Goal: Task Accomplishment & Management: Complete application form

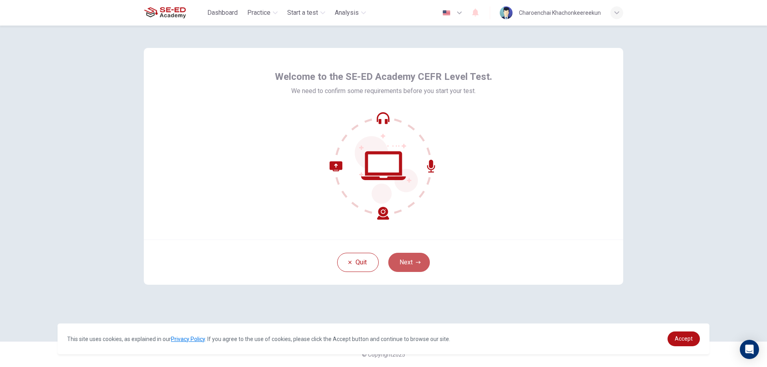
drag, startPoint x: 405, startPoint y: 265, endPoint x: 402, endPoint y: 262, distance: 4.2
click at [405, 264] on button "Next" at bounding box center [409, 262] width 42 height 19
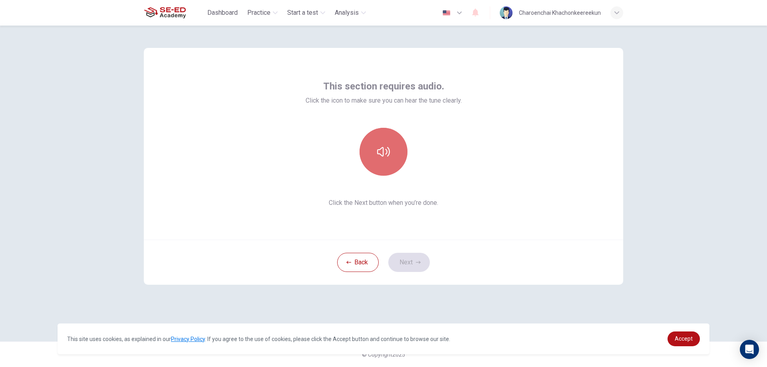
click at [375, 158] on button "button" at bounding box center [384, 152] width 48 height 48
click at [378, 157] on icon "button" at bounding box center [383, 151] width 13 height 13
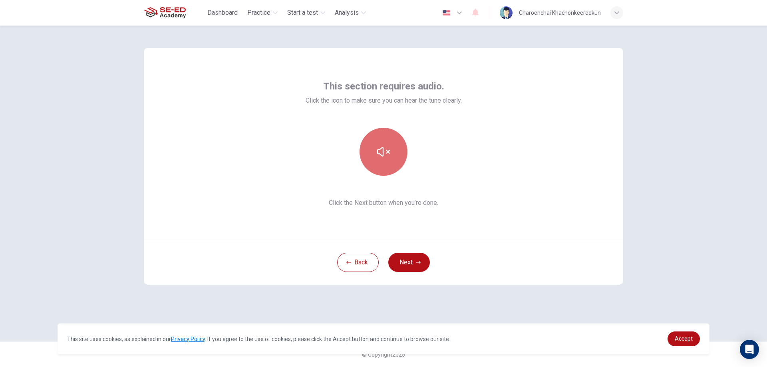
click at [378, 157] on icon "button" at bounding box center [383, 151] width 13 height 13
click at [378, 163] on button "button" at bounding box center [384, 152] width 48 height 48
click at [402, 153] on button "button" at bounding box center [384, 152] width 48 height 48
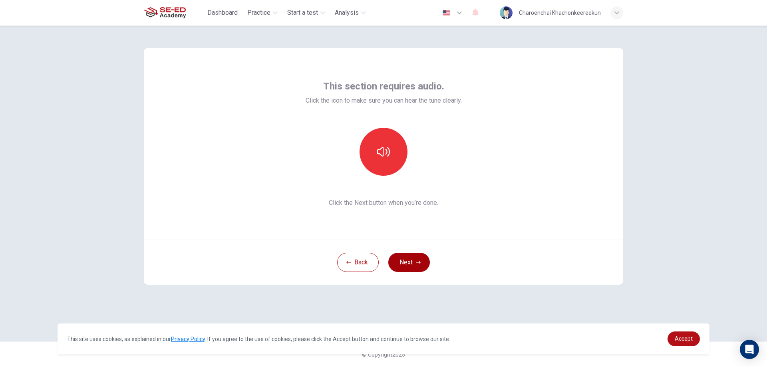
click at [419, 264] on icon "button" at bounding box center [418, 262] width 5 height 5
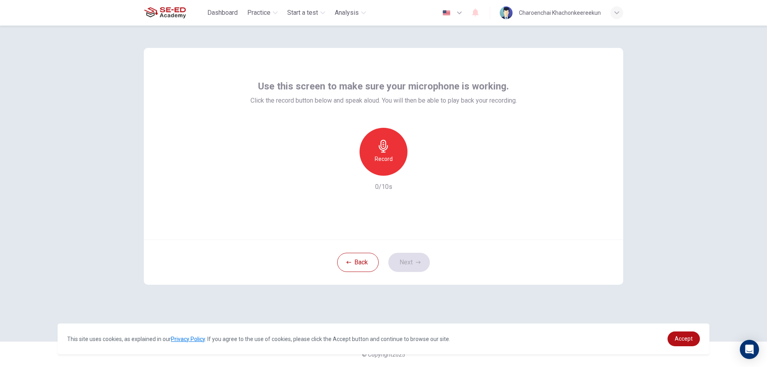
click at [386, 158] on h6 "Record" at bounding box center [384, 159] width 18 height 10
click at [419, 166] on icon "button" at bounding box center [420, 169] width 8 height 8
click at [419, 175] on div "button" at bounding box center [420, 169] width 13 height 13
click at [346, 170] on icon "button" at bounding box center [346, 169] width 5 height 5
click at [393, 146] on div "Record" at bounding box center [384, 152] width 48 height 48
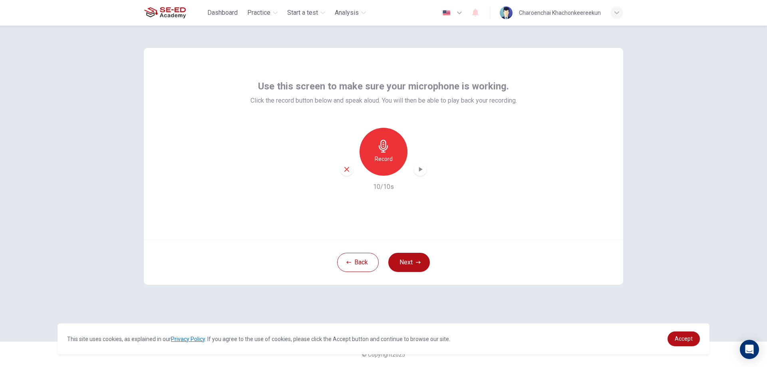
click at [419, 173] on icon "button" at bounding box center [420, 169] width 8 height 8
click at [419, 170] on icon "button" at bounding box center [420, 169] width 8 height 8
click at [348, 171] on icon "button" at bounding box center [346, 169] width 5 height 5
click at [410, 265] on button "Next" at bounding box center [409, 262] width 42 height 19
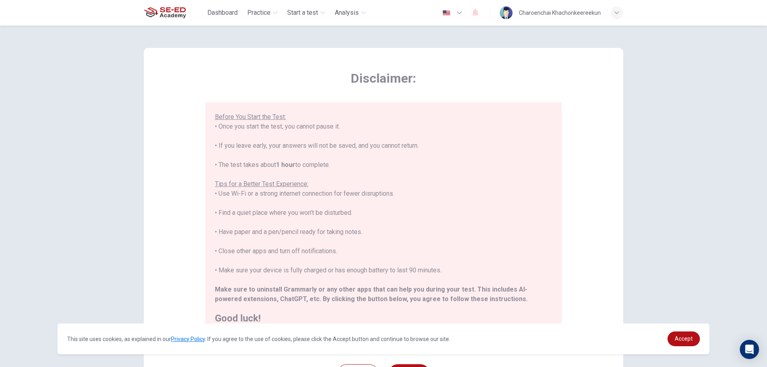
scroll to position [77, 0]
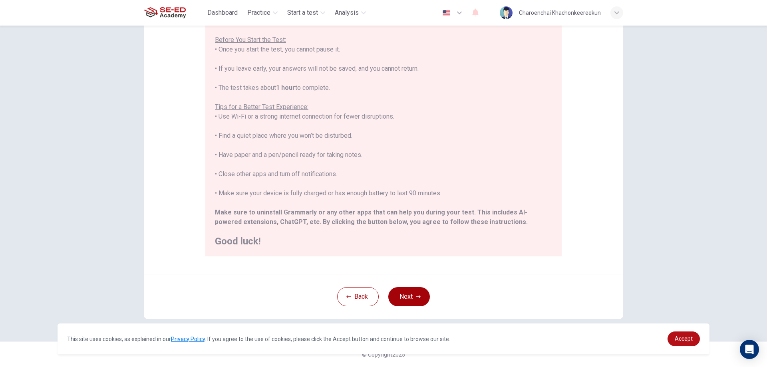
click at [405, 294] on button "Next" at bounding box center [409, 296] width 42 height 19
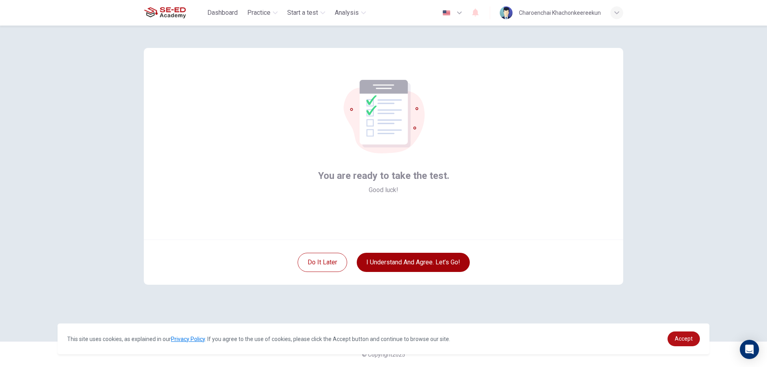
scroll to position [0, 0]
click at [419, 260] on button "I understand and agree. Let’s go!" at bounding box center [413, 262] width 113 height 19
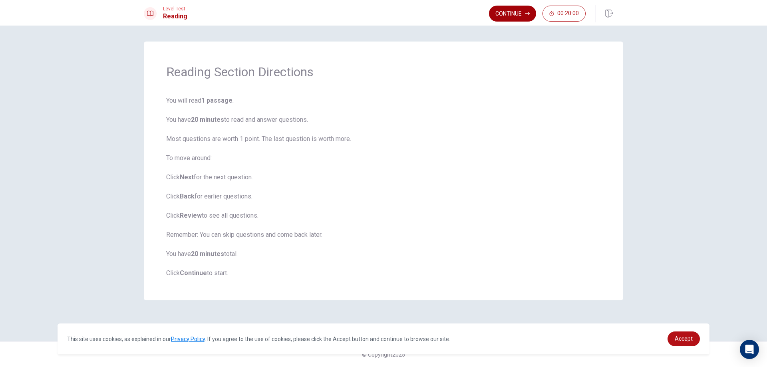
click at [517, 11] on button "Continue" at bounding box center [512, 14] width 47 height 16
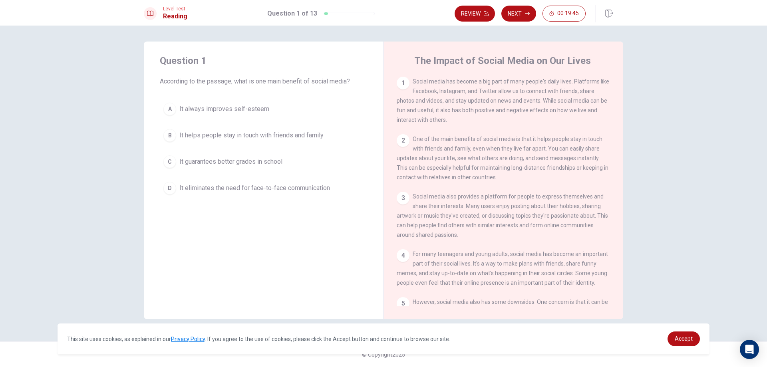
click at [403, 82] on div "1" at bounding box center [403, 83] width 13 height 13
click at [173, 105] on div "A" at bounding box center [169, 109] width 13 height 13
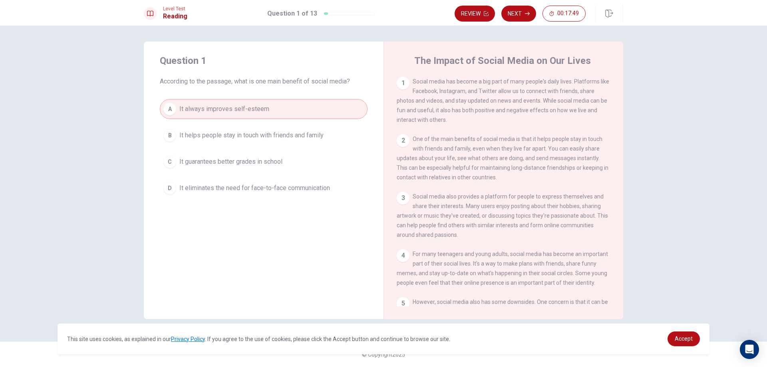
click at [169, 140] on div "B" at bounding box center [169, 135] width 13 height 13
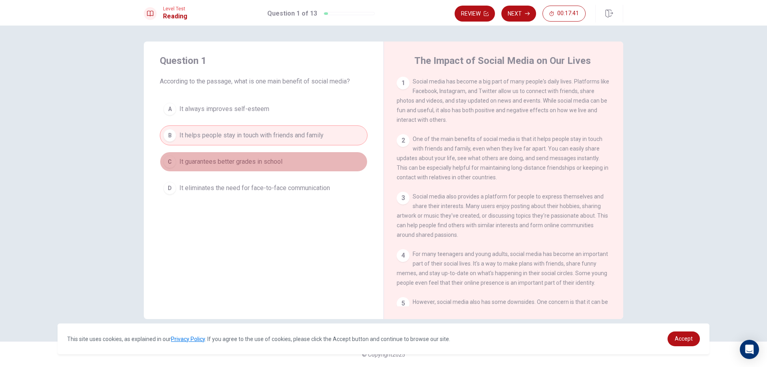
click at [255, 169] on button "C It guarantees better grades in school" at bounding box center [264, 162] width 208 height 20
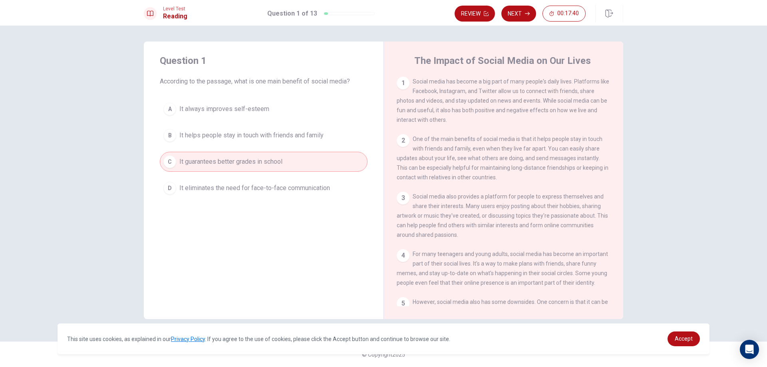
click at [257, 194] on button "D It eliminates the need for face-to-face communication" at bounding box center [264, 188] width 208 height 20
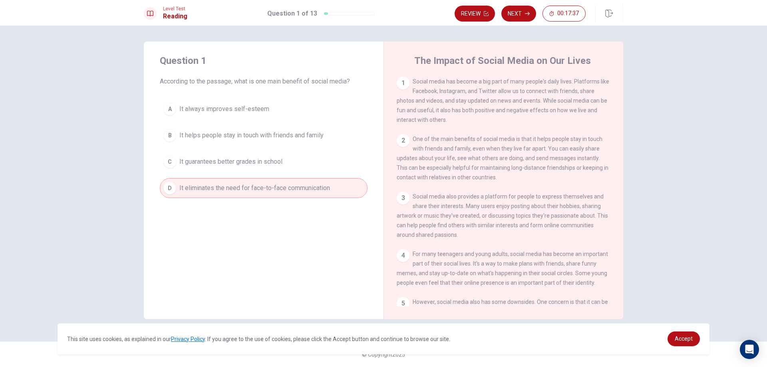
click at [278, 135] on span "It helps people stay in touch with friends and family" at bounding box center [251, 136] width 144 height 10
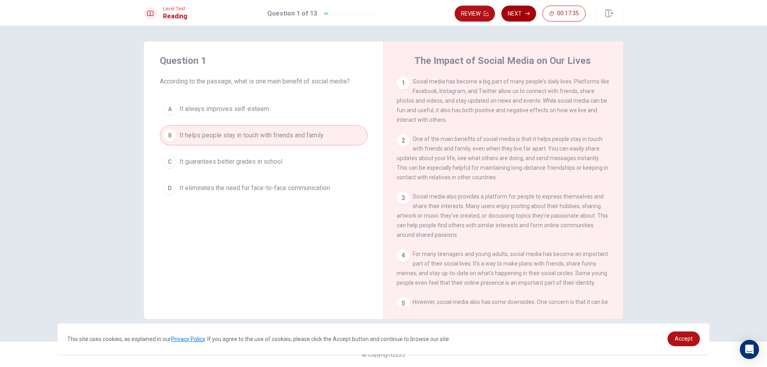
click at [528, 13] on icon "button" at bounding box center [527, 13] width 5 height 5
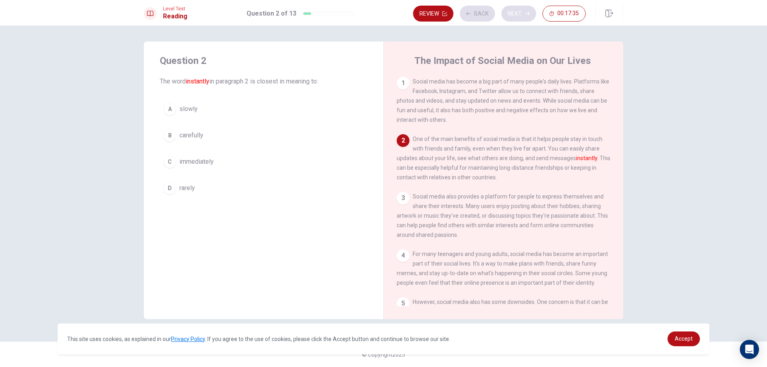
scroll to position [60, 0]
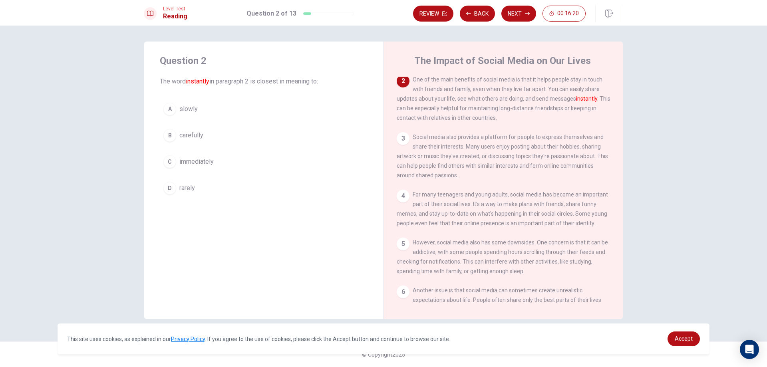
click at [170, 135] on div "B" at bounding box center [169, 135] width 13 height 13
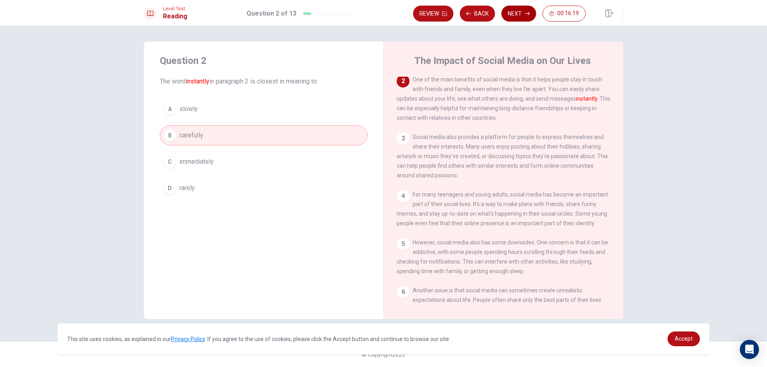
click at [528, 13] on icon "button" at bounding box center [527, 13] width 5 height 5
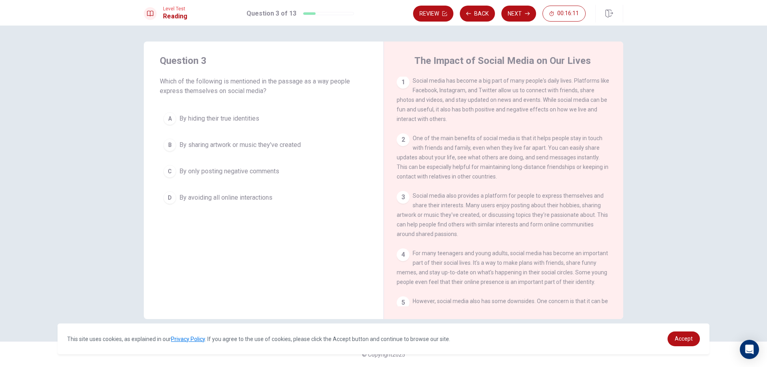
scroll to position [0, 0]
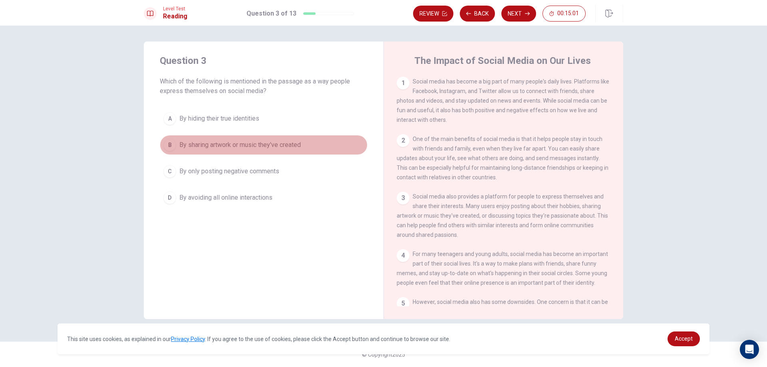
click at [170, 145] on div "B" at bounding box center [169, 145] width 13 height 13
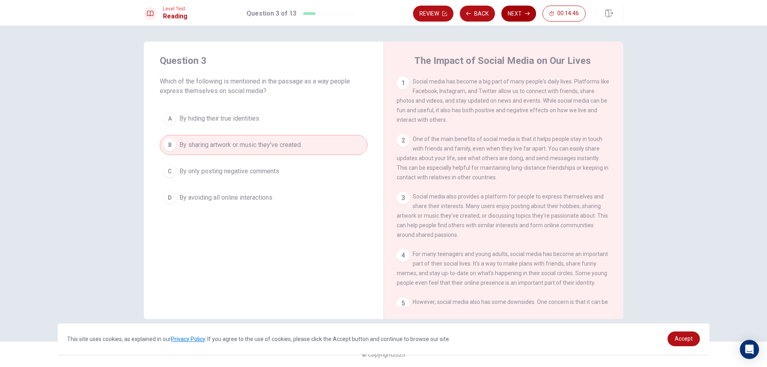
click at [512, 15] on button "Next" at bounding box center [518, 14] width 35 height 16
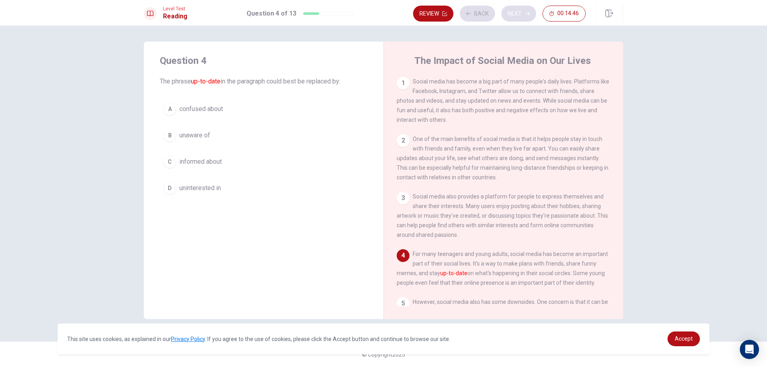
scroll to position [69, 0]
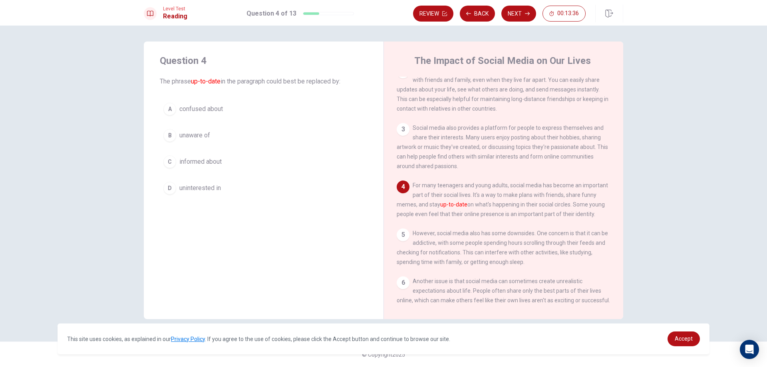
click at [175, 113] on button "A confused about" at bounding box center [264, 109] width 208 height 20
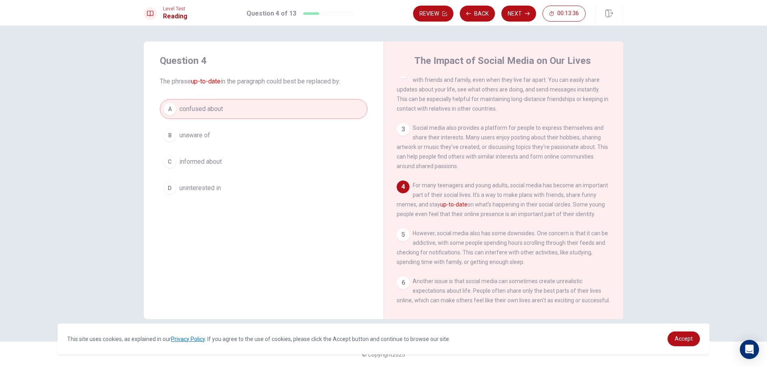
click at [175, 130] on button "B unaware of" at bounding box center [264, 135] width 208 height 20
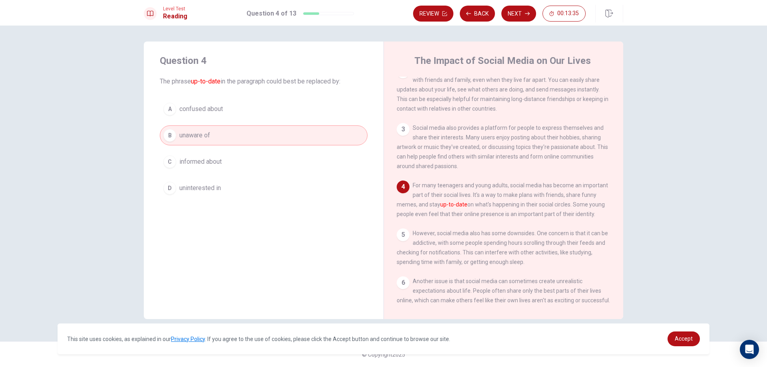
click at [179, 153] on button "C informed about" at bounding box center [264, 162] width 208 height 20
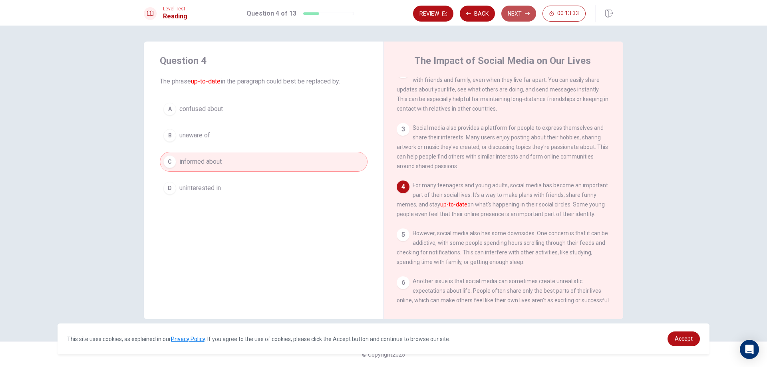
click at [519, 18] on button "Next" at bounding box center [518, 14] width 35 height 16
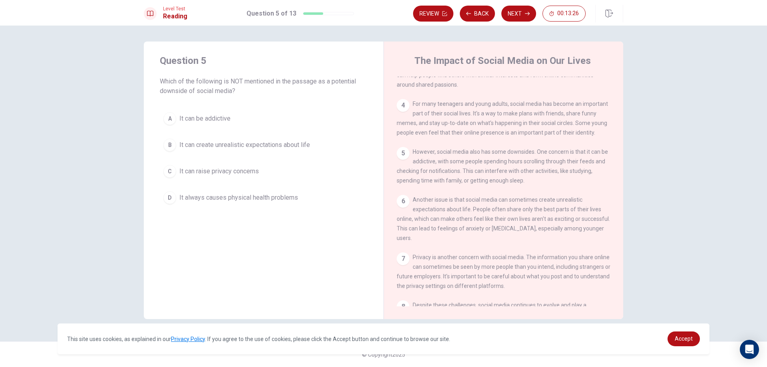
scroll to position [149, 0]
drag, startPoint x: 414, startPoint y: 164, endPoint x: 488, endPoint y: 165, distance: 73.9
click at [488, 165] on div "5 However, social media also has some downsides. One concern is that it can be …" at bounding box center [504, 168] width 214 height 38
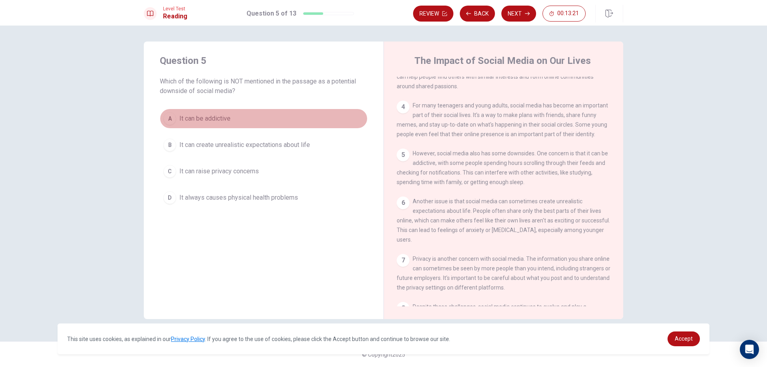
click at [168, 127] on button "A It can be addictive" at bounding box center [264, 119] width 208 height 20
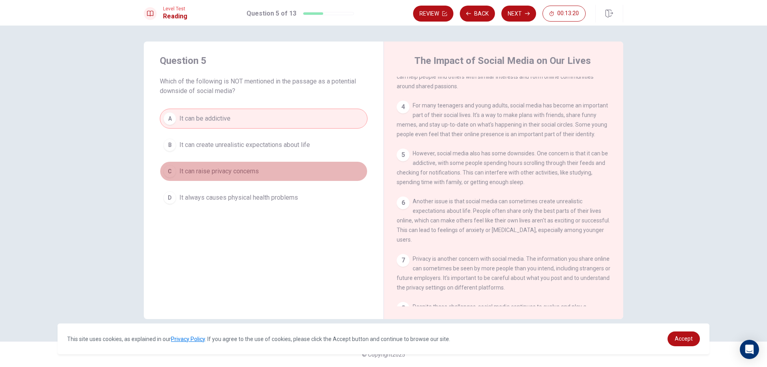
click at [178, 167] on button "C It can raise privacy concerns" at bounding box center [264, 171] width 208 height 20
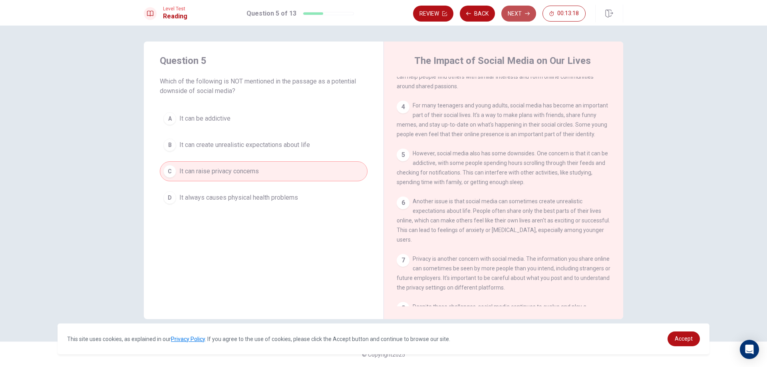
click at [519, 16] on button "Next" at bounding box center [518, 14] width 35 height 16
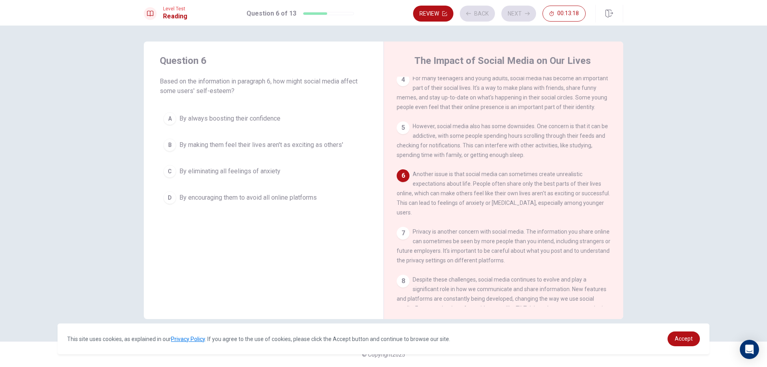
scroll to position [178, 0]
click at [192, 145] on span "By making them feel their lives aren't as exciting as others'" at bounding box center [261, 145] width 164 height 10
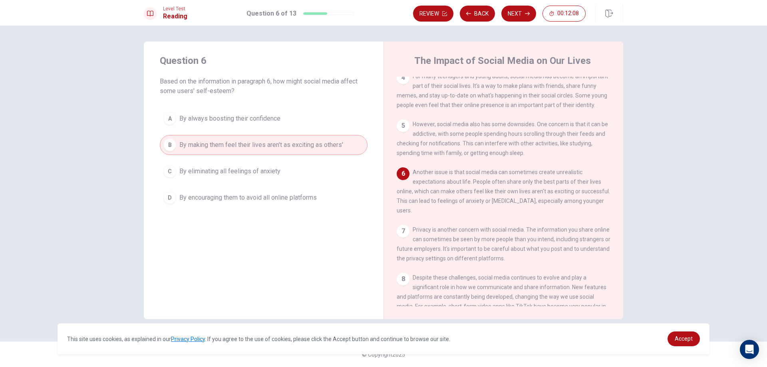
click at [279, 175] on span "By eliminating all feelings of anxiety" at bounding box center [229, 172] width 101 height 10
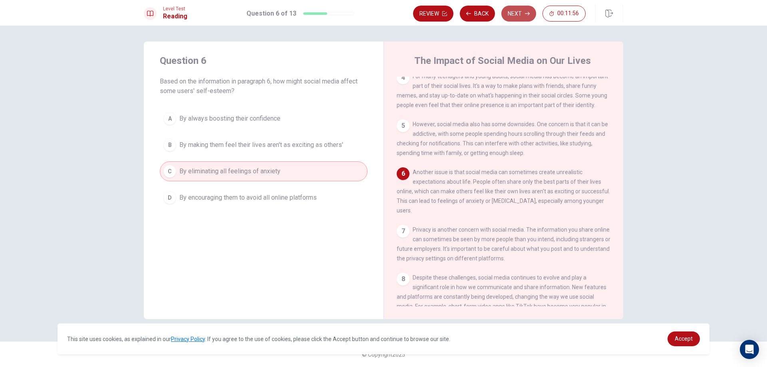
click at [522, 12] on button "Next" at bounding box center [518, 14] width 35 height 16
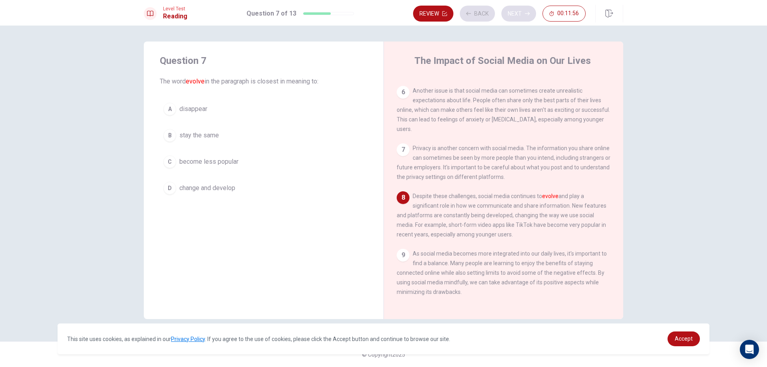
scroll to position [276, 0]
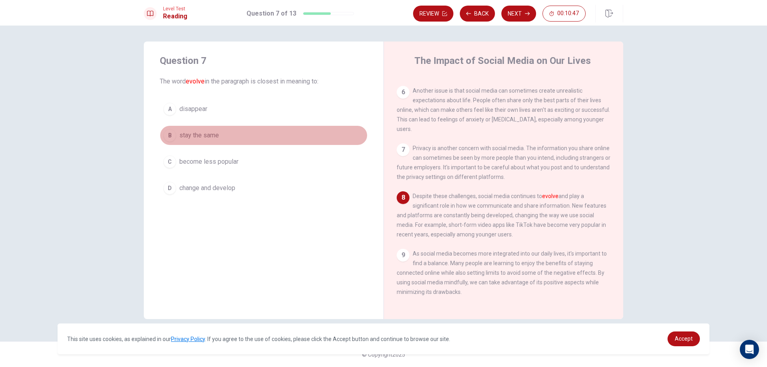
click at [167, 134] on div "B" at bounding box center [169, 135] width 13 height 13
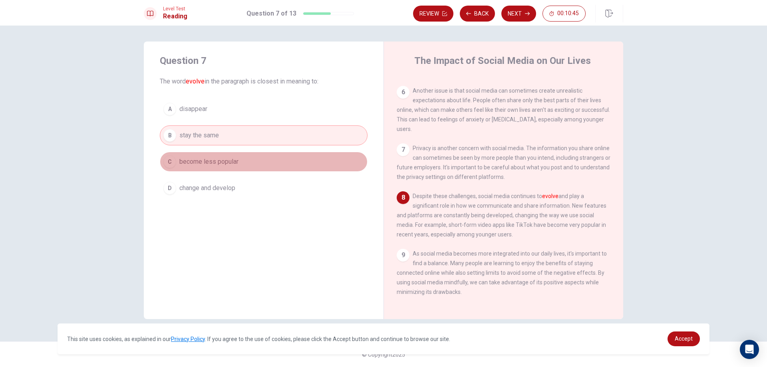
click at [173, 169] on button "C become less popular" at bounding box center [264, 162] width 208 height 20
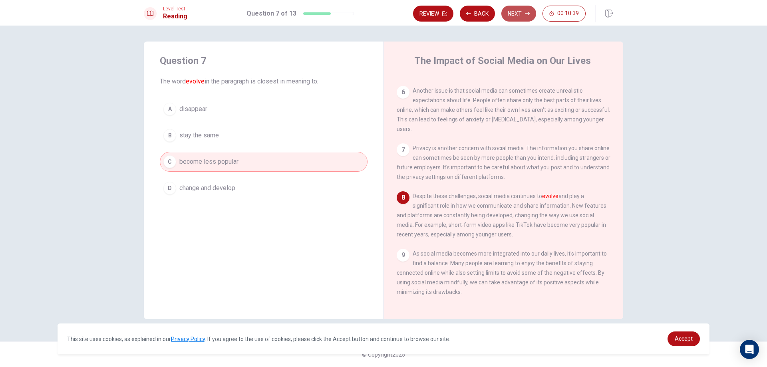
click at [509, 18] on button "Next" at bounding box center [518, 14] width 35 height 16
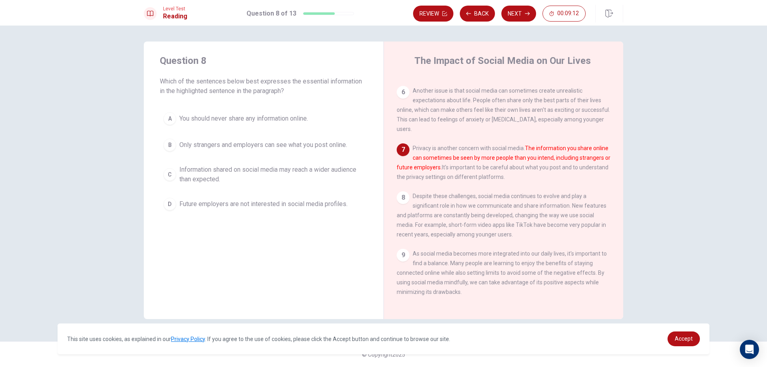
click at [264, 123] on span "You should never share any information online." at bounding box center [243, 119] width 129 height 10
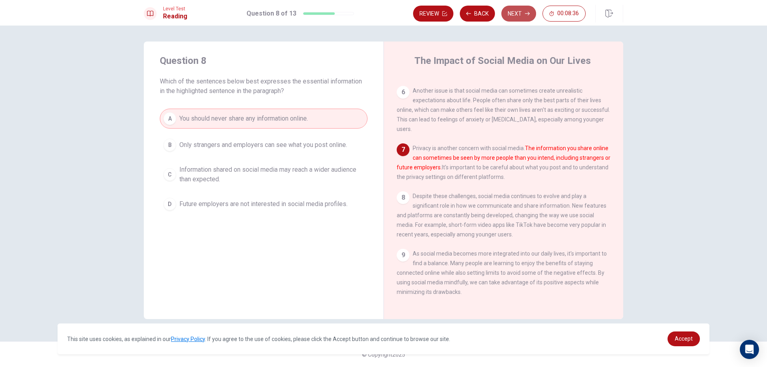
click at [505, 10] on button "Next" at bounding box center [518, 14] width 35 height 16
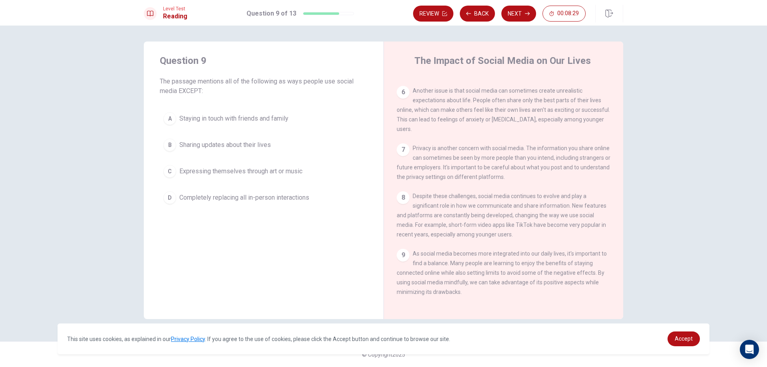
click at [215, 123] on span "Staying in touch with friends and family" at bounding box center [233, 119] width 109 height 10
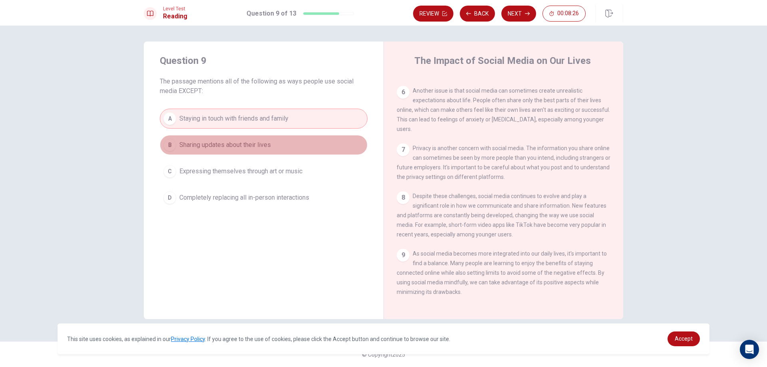
click at [243, 152] on button "B Sharing updates about their lives" at bounding box center [264, 145] width 208 height 20
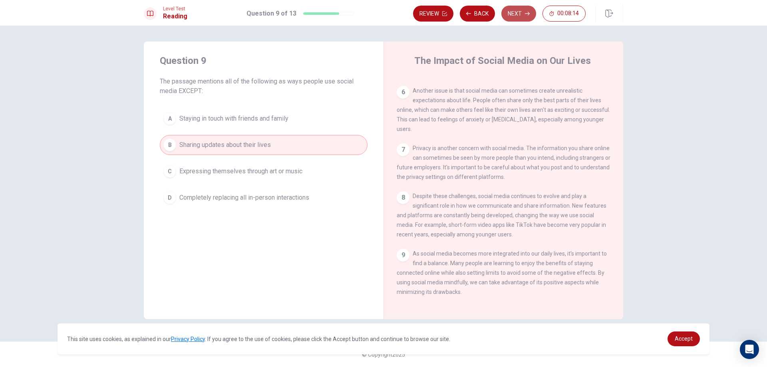
click at [520, 16] on button "Next" at bounding box center [518, 14] width 35 height 16
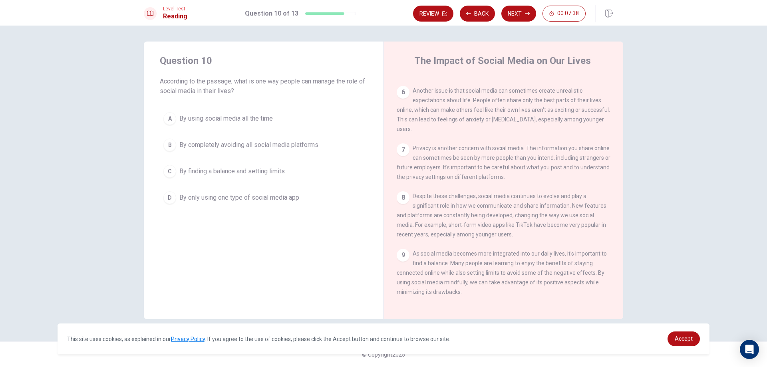
click at [212, 176] on span "By finding a balance and setting limits" at bounding box center [231, 172] width 105 height 10
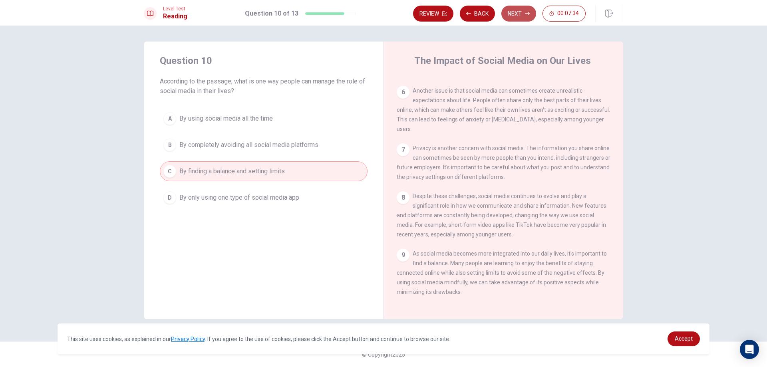
click at [525, 17] on button "Next" at bounding box center [518, 14] width 35 height 16
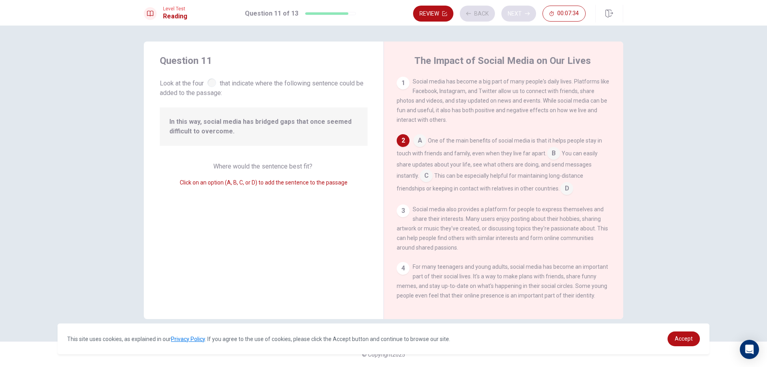
scroll to position [60, 0]
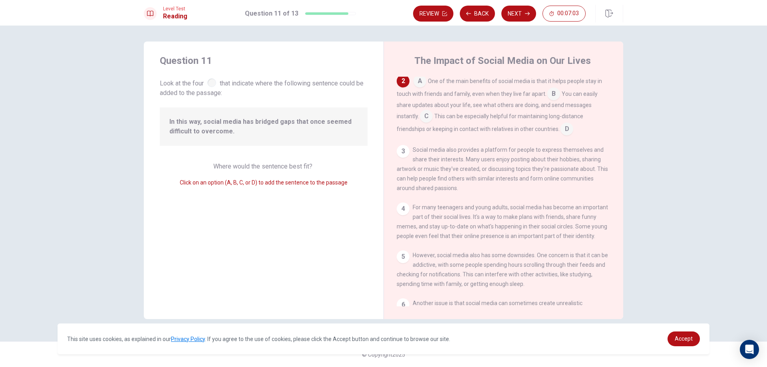
click at [556, 93] on input at bounding box center [553, 94] width 13 height 13
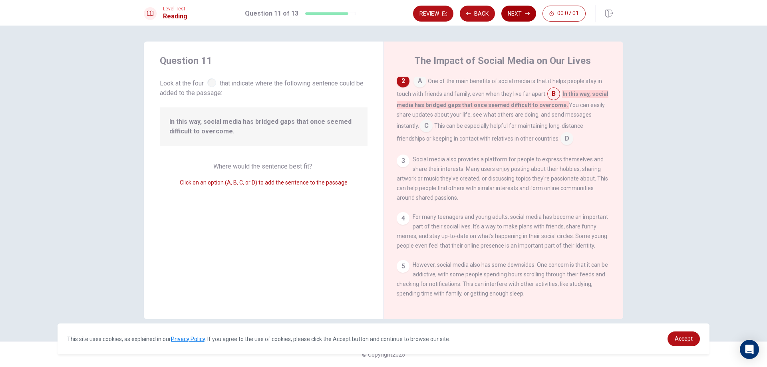
click at [517, 10] on button "Next" at bounding box center [518, 14] width 35 height 16
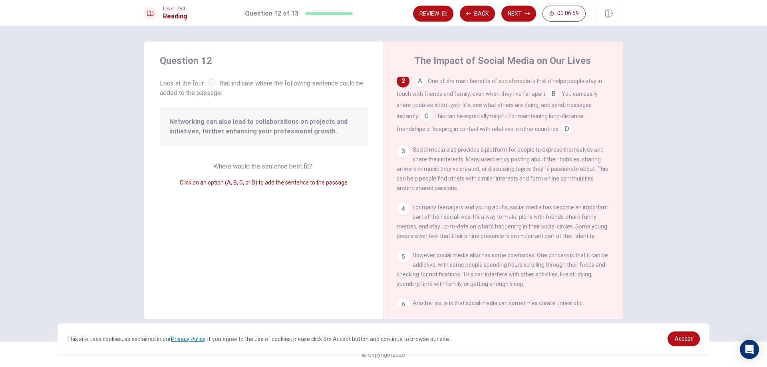
click at [549, 95] on input at bounding box center [553, 94] width 13 height 13
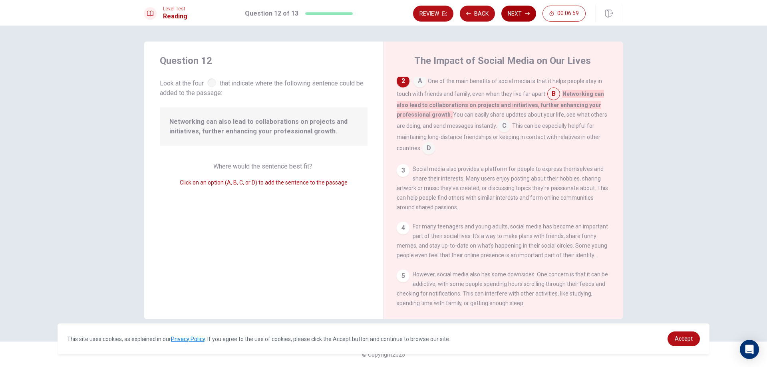
click at [525, 18] on button "Next" at bounding box center [518, 14] width 35 height 16
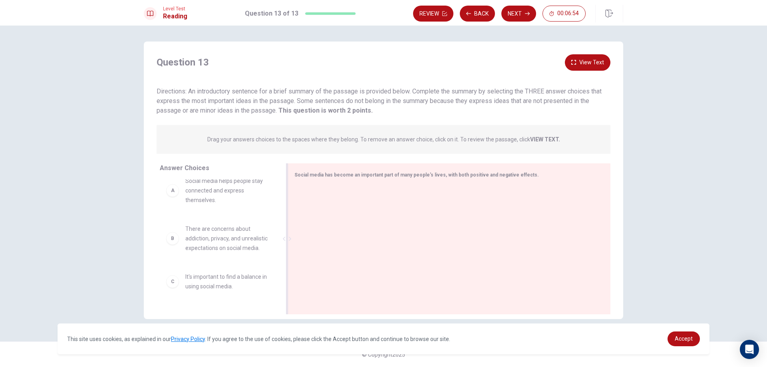
scroll to position [0, 0]
click at [175, 205] on div "A" at bounding box center [172, 200] width 13 height 13
drag, startPoint x: 175, startPoint y: 205, endPoint x: 304, endPoint y: 203, distance: 129.8
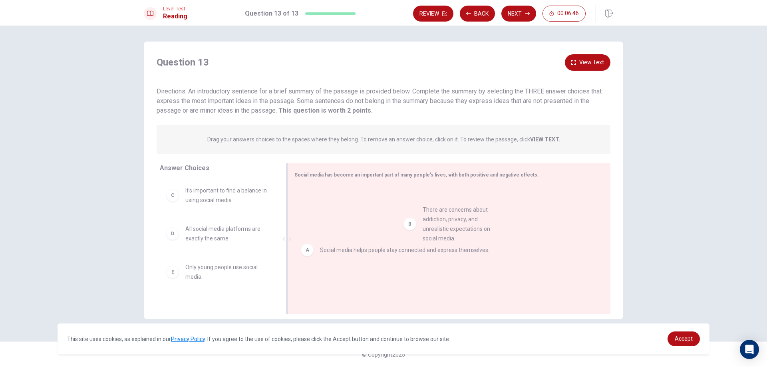
drag, startPoint x: 173, startPoint y: 207, endPoint x: 417, endPoint y: 227, distance: 244.4
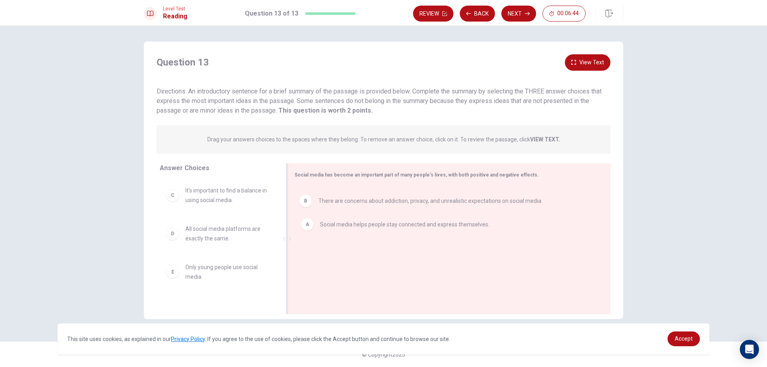
drag, startPoint x: 306, startPoint y: 234, endPoint x: 304, endPoint y: 199, distance: 35.6
drag, startPoint x: 310, startPoint y: 203, endPoint x: 137, endPoint y: 213, distance: 173.2
drag, startPoint x: 215, startPoint y: 221, endPoint x: 248, endPoint y: 209, distance: 35.1
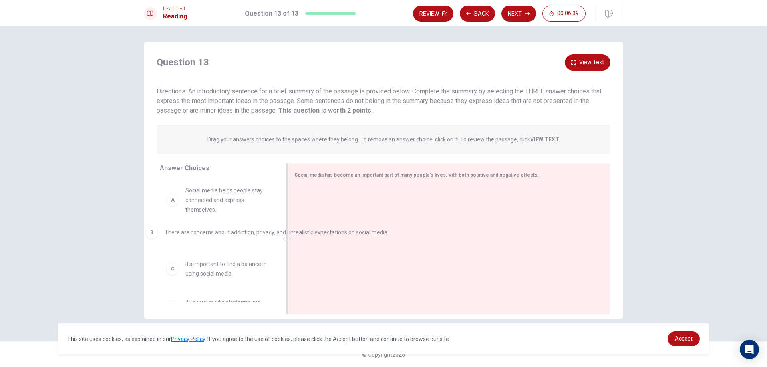
drag, startPoint x: 310, startPoint y: 201, endPoint x: 151, endPoint y: 236, distance: 162.8
drag, startPoint x: 170, startPoint y: 242, endPoint x: 309, endPoint y: 217, distance: 141.0
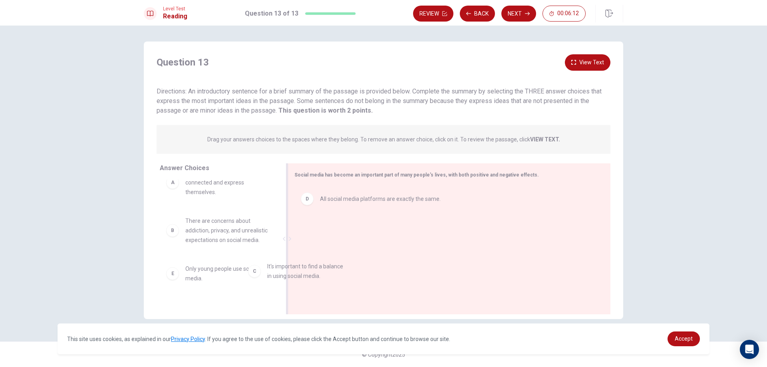
scroll to position [19, 0]
drag, startPoint x: 173, startPoint y: 284, endPoint x: 346, endPoint y: 244, distance: 177.4
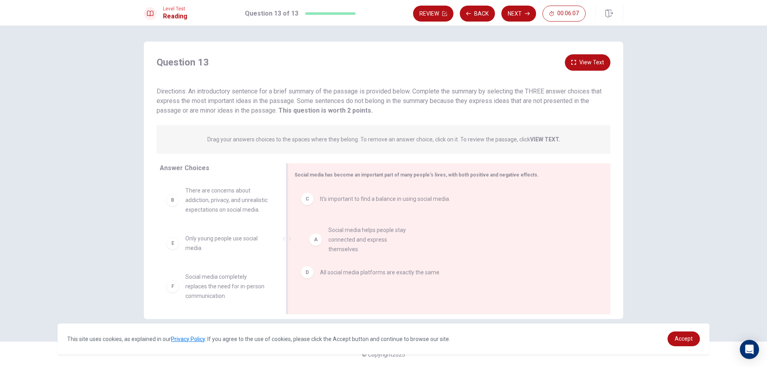
drag, startPoint x: 173, startPoint y: 207, endPoint x: 319, endPoint y: 248, distance: 151.7
click at [582, 61] on button "View Text" at bounding box center [588, 62] width 46 height 16
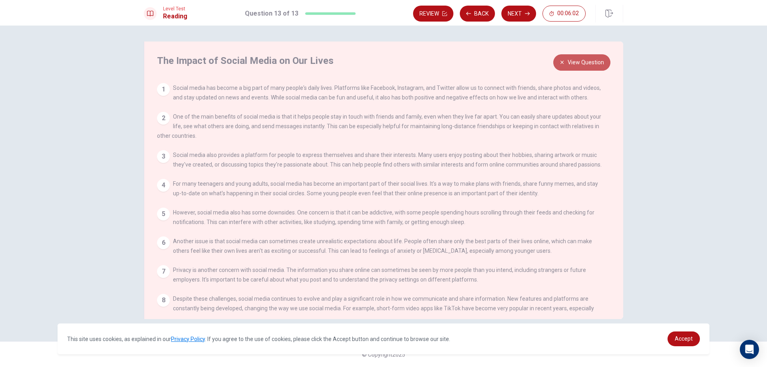
click at [582, 61] on button "View Question" at bounding box center [581, 62] width 57 height 16
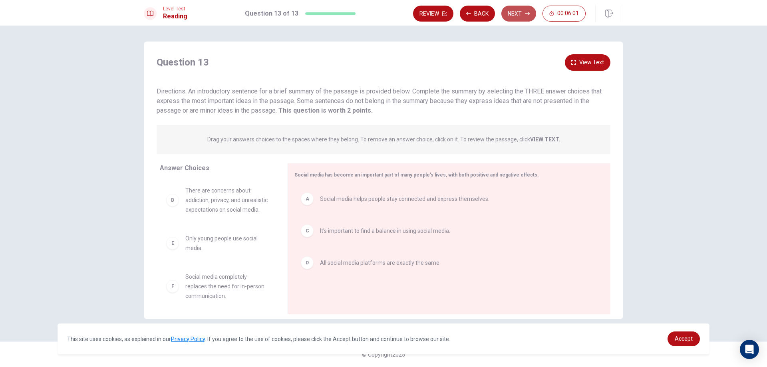
click at [515, 18] on button "Next" at bounding box center [518, 14] width 35 height 16
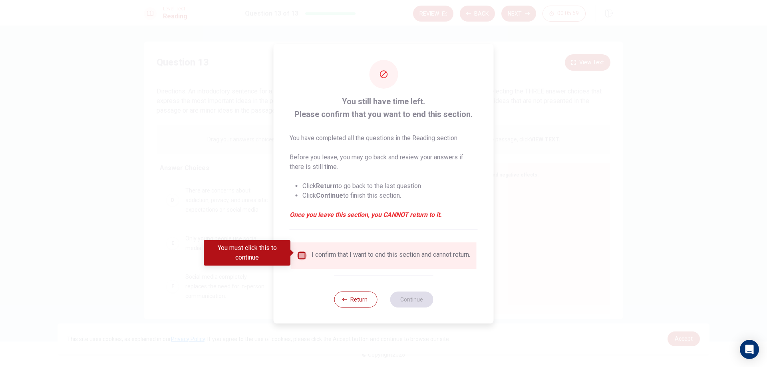
click at [300, 254] on input "You must click this to continue" at bounding box center [302, 256] width 10 height 10
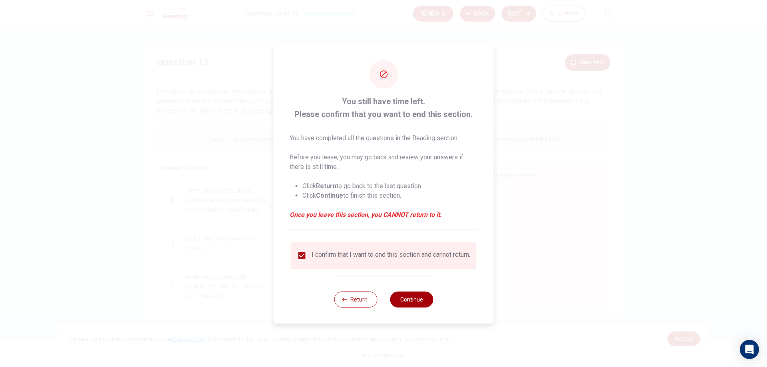
click at [404, 301] on button "Continue" at bounding box center [411, 300] width 43 height 16
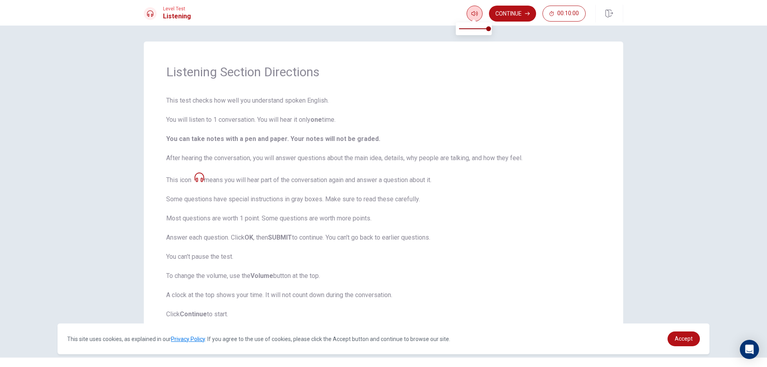
click at [477, 14] on icon "button" at bounding box center [474, 13] width 6 height 5
click at [523, 15] on button "Continue" at bounding box center [512, 14] width 47 height 16
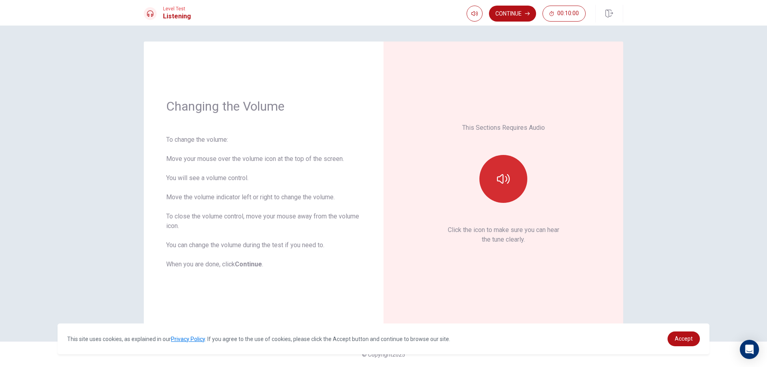
click at [511, 187] on button "button" at bounding box center [503, 179] width 48 height 48
click at [517, 197] on button "button" at bounding box center [503, 179] width 48 height 48
click at [529, 15] on icon "button" at bounding box center [527, 14] width 5 height 4
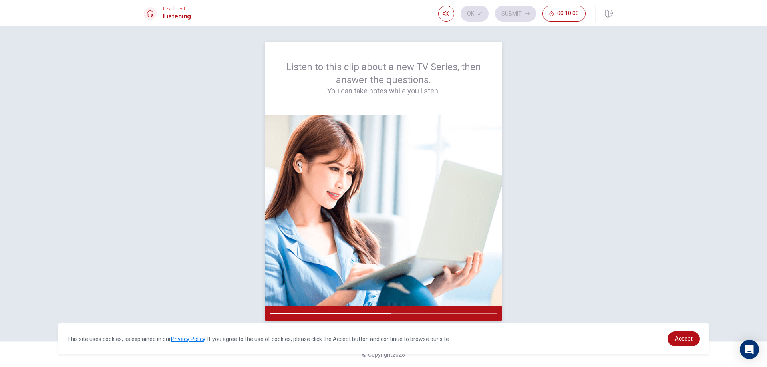
click at [370, 314] on div at bounding box center [330, 314] width 121 height 2
drag, startPoint x: 363, startPoint y: 315, endPoint x: 344, endPoint y: 302, distance: 23.3
click at [359, 314] on div at bounding box center [383, 314] width 236 height 16
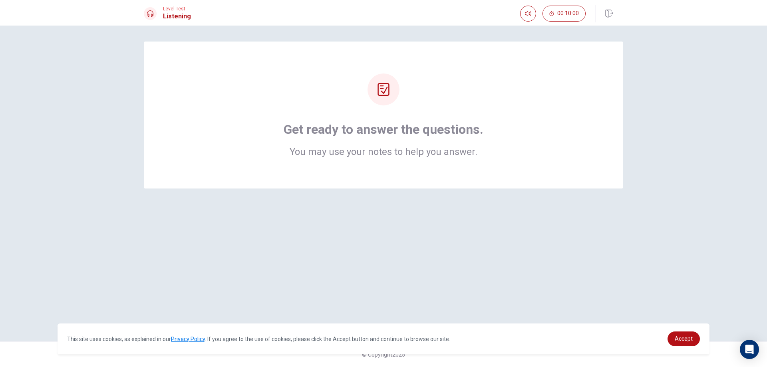
click at [384, 107] on div "Get ready to answer the questions. You may use your notes to help you answer." at bounding box center [383, 115] width 415 height 83
click at [388, 100] on div at bounding box center [384, 90] width 32 height 32
click at [419, 147] on h2 "You may use your notes to help you answer." at bounding box center [384, 152] width 200 height 10
click at [388, 64] on div "Get ready to answer the questions. You may use your notes to help you answer." at bounding box center [383, 115] width 479 height 147
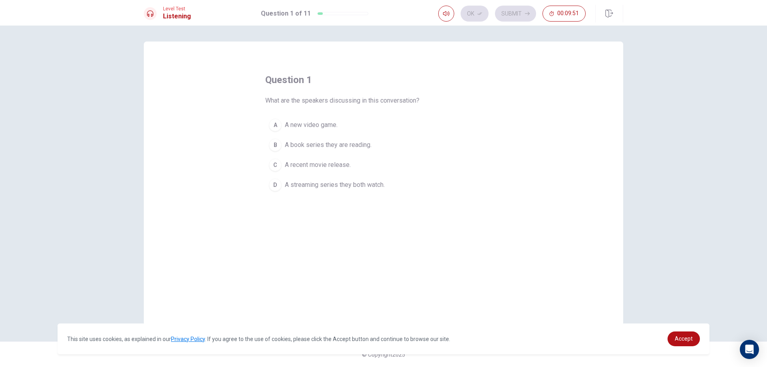
click at [276, 143] on div "B" at bounding box center [275, 145] width 13 height 13
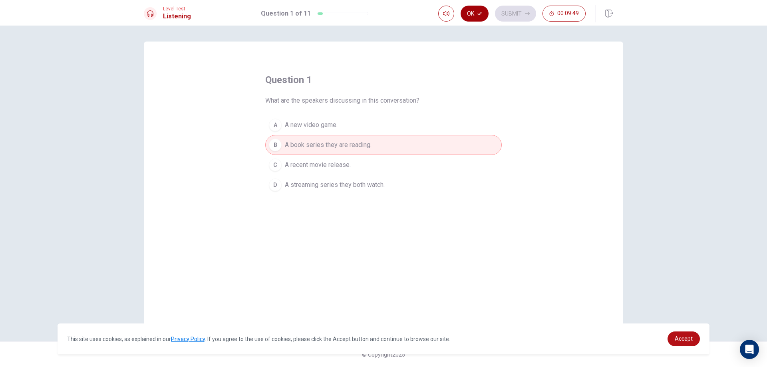
click at [475, 18] on button "Ok" at bounding box center [475, 14] width 28 height 16
click at [507, 14] on button "Submit" at bounding box center [515, 14] width 41 height 16
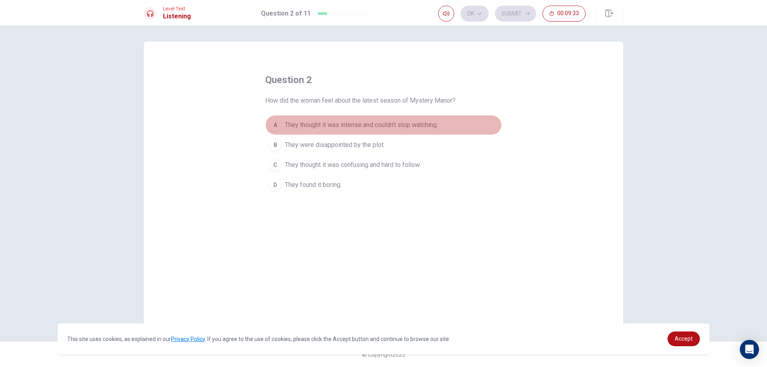
click at [279, 129] on div "A" at bounding box center [275, 125] width 13 height 13
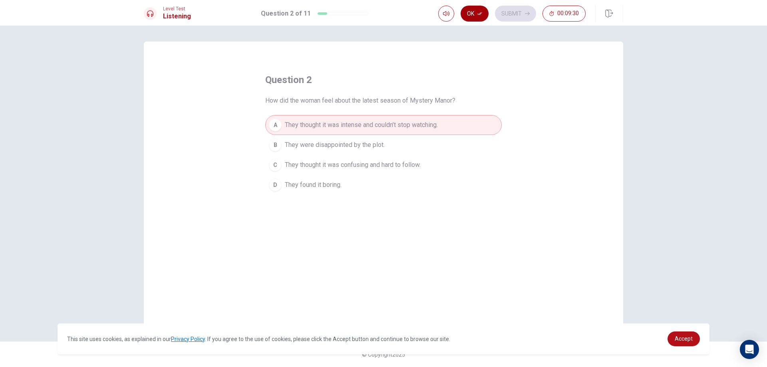
click at [477, 12] on button "Ok" at bounding box center [475, 14] width 28 height 16
click at [509, 13] on button "Submit" at bounding box center [515, 14] width 41 height 16
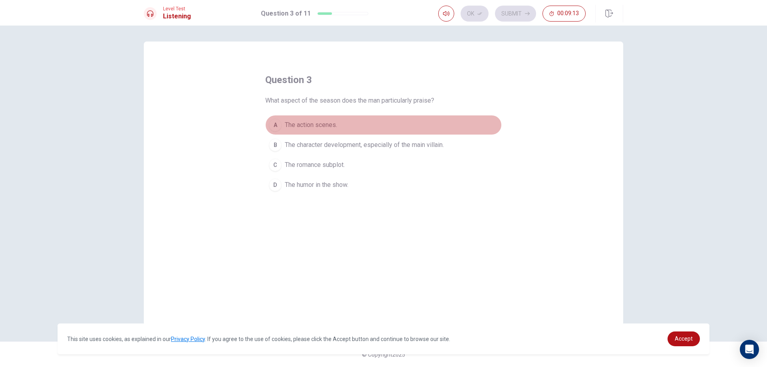
click at [278, 123] on div "A" at bounding box center [275, 125] width 13 height 13
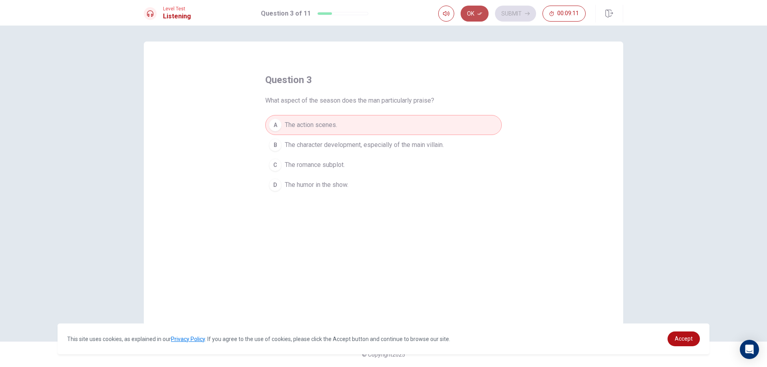
click at [475, 11] on button "Ok" at bounding box center [475, 14] width 28 height 16
click at [525, 12] on icon "button" at bounding box center [527, 13] width 5 height 5
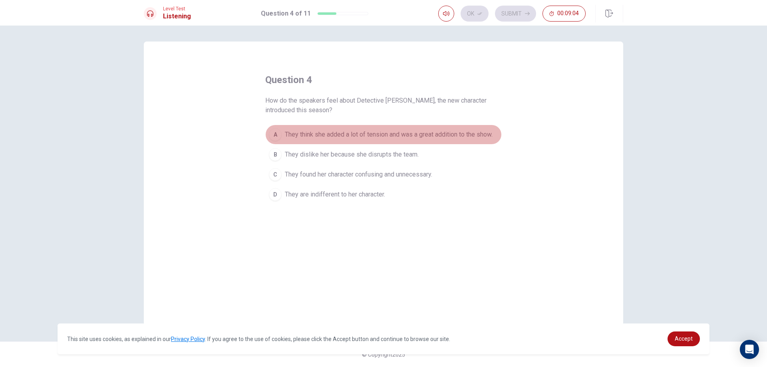
click at [293, 136] on span "They think she added a lot of tension and was a great addition to the show." at bounding box center [389, 135] width 208 height 10
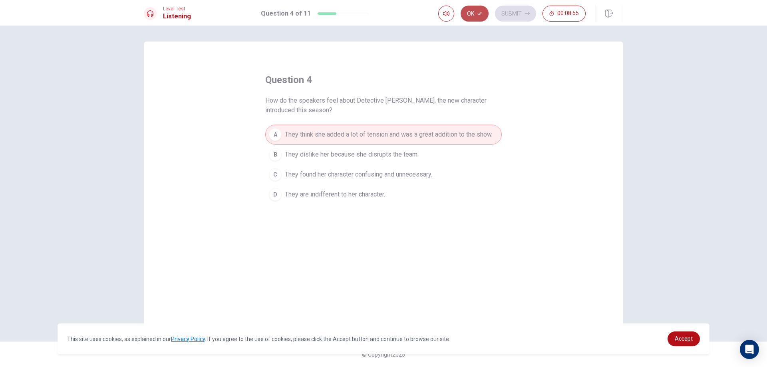
click at [469, 8] on button "Ok" at bounding box center [475, 14] width 28 height 16
click at [501, 9] on button "Submit" at bounding box center [515, 14] width 41 height 16
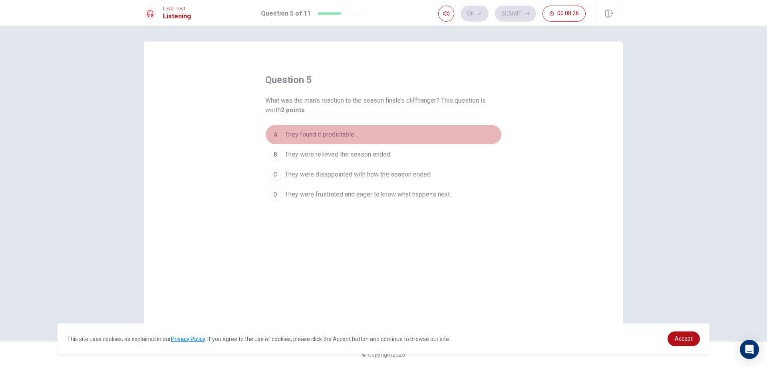
click at [281, 136] on div "A" at bounding box center [275, 134] width 13 height 13
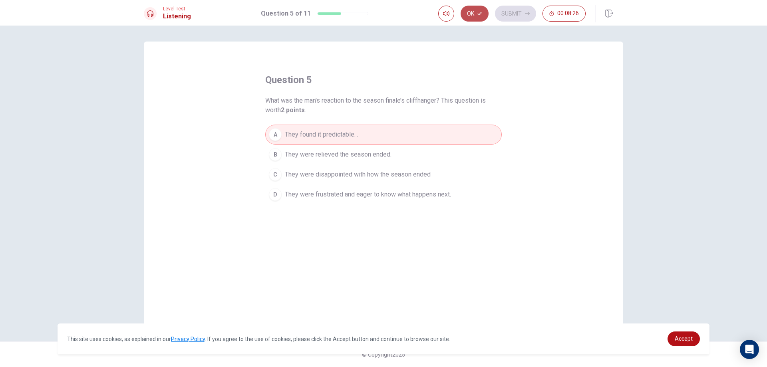
click at [483, 19] on button "Ok" at bounding box center [475, 14] width 28 height 16
click at [514, 17] on button "Submit" at bounding box center [515, 14] width 41 height 16
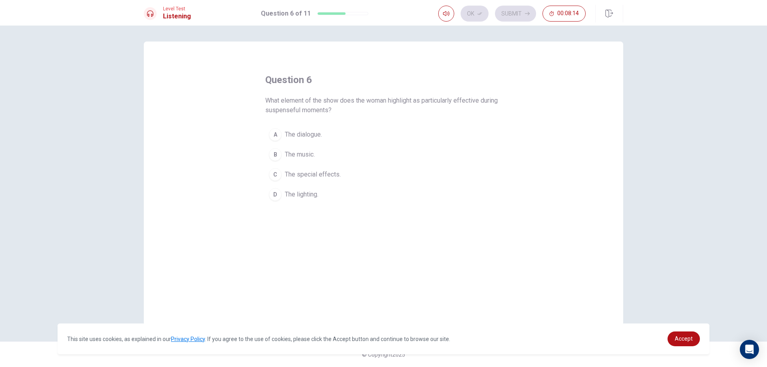
click at [283, 176] on button "C The special effects." at bounding box center [383, 175] width 236 height 20
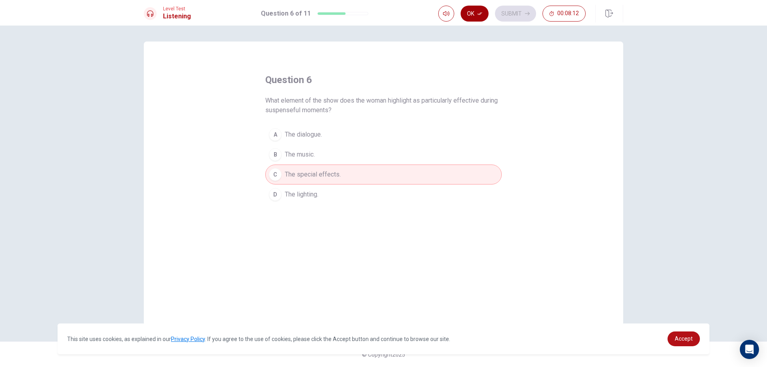
click at [476, 14] on button "Ok" at bounding box center [475, 14] width 28 height 16
click at [510, 12] on button "Submit" at bounding box center [515, 14] width 41 height 16
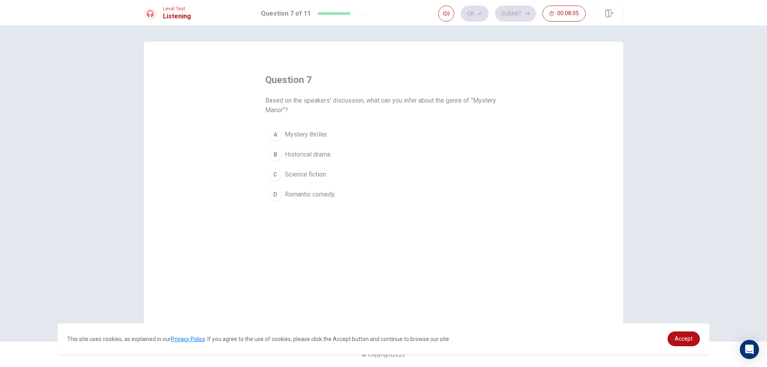
click at [275, 195] on div "D" at bounding box center [275, 194] width 13 height 13
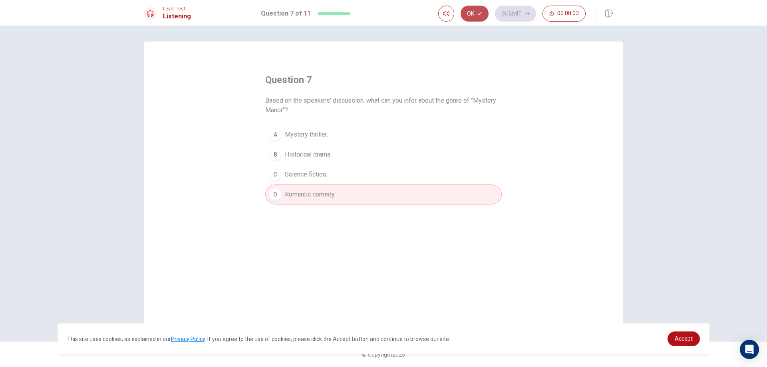
click at [474, 19] on button "Ok" at bounding box center [475, 14] width 28 height 16
click at [520, 12] on button "Submit" at bounding box center [515, 14] width 41 height 16
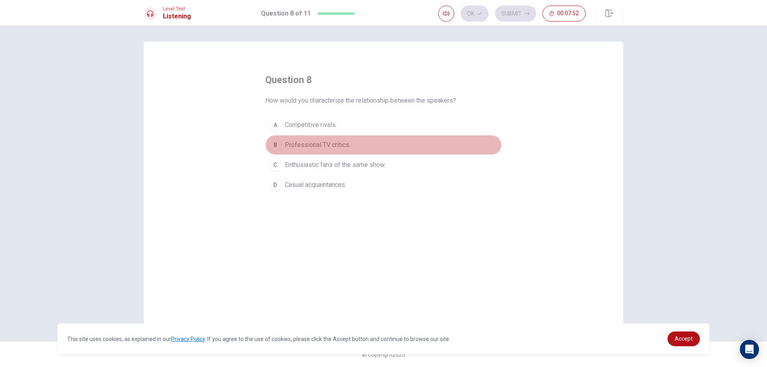
click at [275, 146] on div "B" at bounding box center [275, 145] width 13 height 13
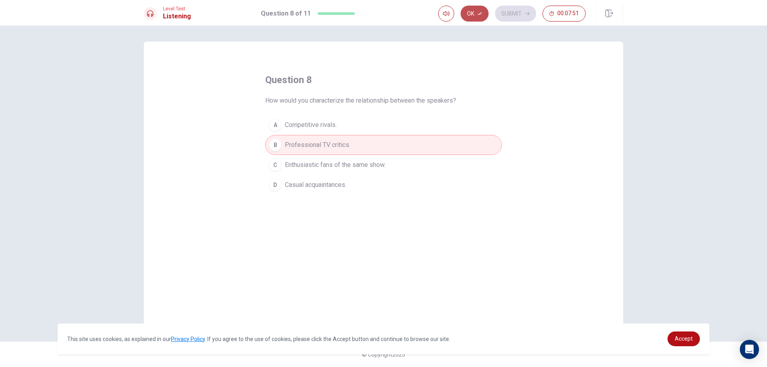
click at [469, 17] on button "Ok" at bounding box center [475, 14] width 28 height 16
click at [508, 16] on button "Submit" at bounding box center [515, 14] width 41 height 16
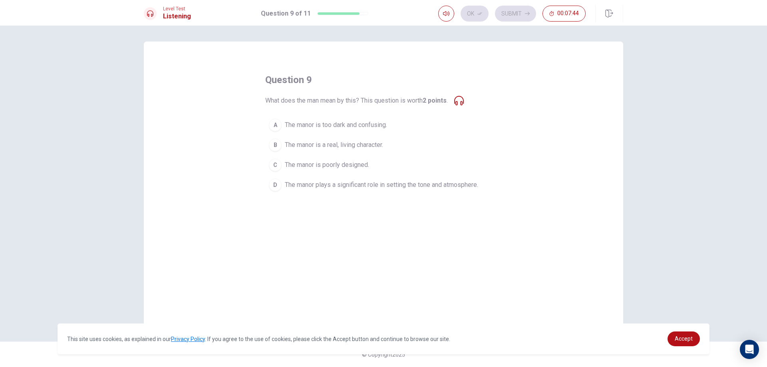
click at [462, 101] on icon at bounding box center [459, 101] width 10 height 10
click at [461, 101] on icon at bounding box center [459, 101] width 10 height 10
click at [464, 101] on icon at bounding box center [459, 101] width 10 height 10
click at [154, 13] on div at bounding box center [150, 13] width 13 height 13
drag, startPoint x: 150, startPoint y: 13, endPoint x: 208, endPoint y: 17, distance: 57.6
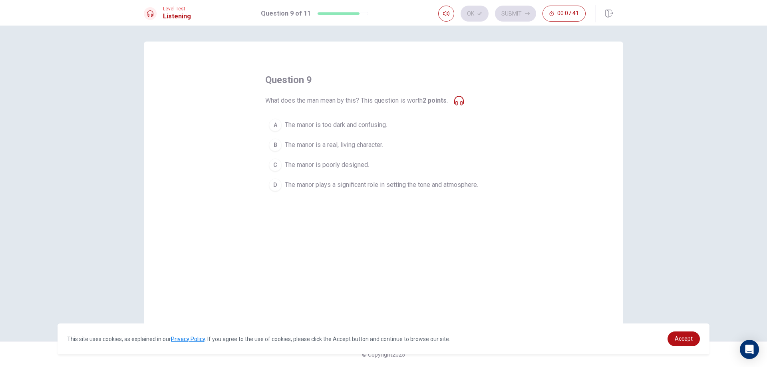
click at [150, 14] on icon at bounding box center [150, 13] width 6 height 6
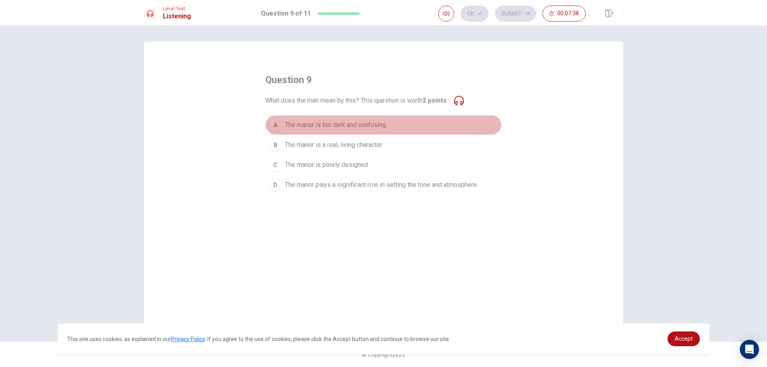
click at [275, 127] on div "A" at bounding box center [275, 125] width 13 height 13
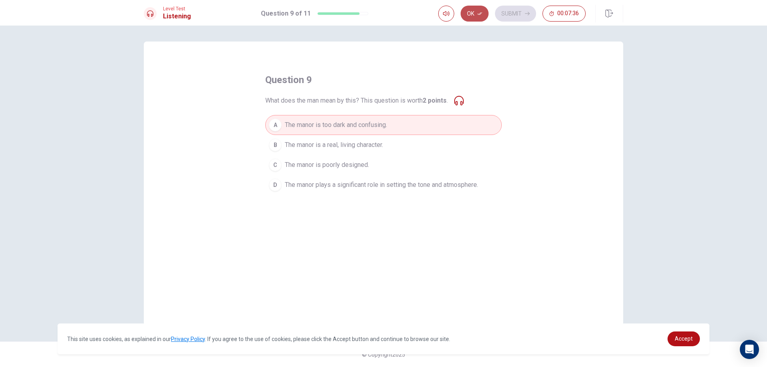
click at [474, 17] on button "Ok" at bounding box center [475, 14] width 28 height 16
click at [530, 10] on button "Submit" at bounding box center [515, 14] width 41 height 16
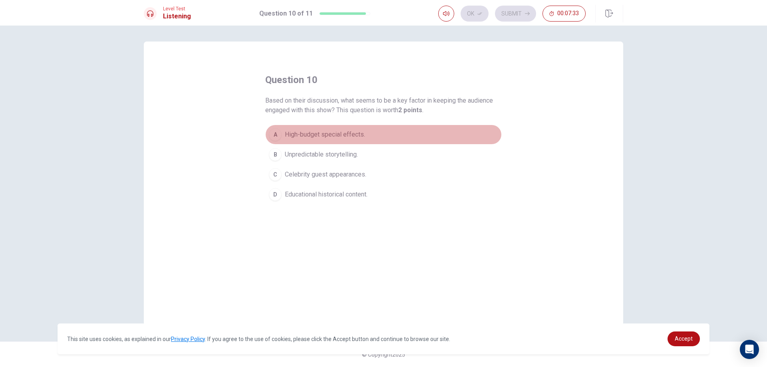
click at [274, 134] on div "A" at bounding box center [275, 134] width 13 height 13
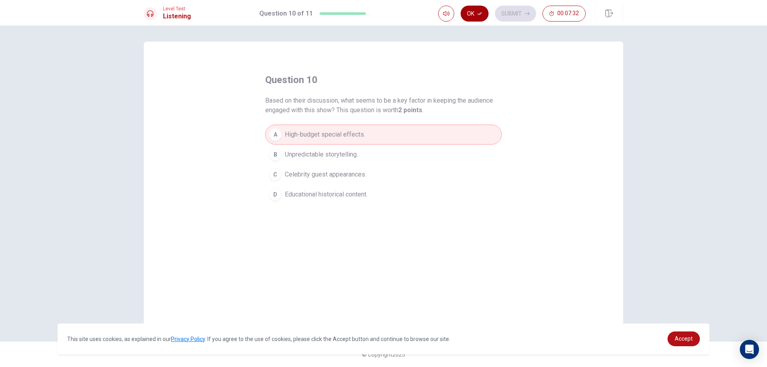
click at [469, 12] on button "Ok" at bounding box center [475, 14] width 28 height 16
click at [506, 10] on button "Submit" at bounding box center [515, 14] width 41 height 16
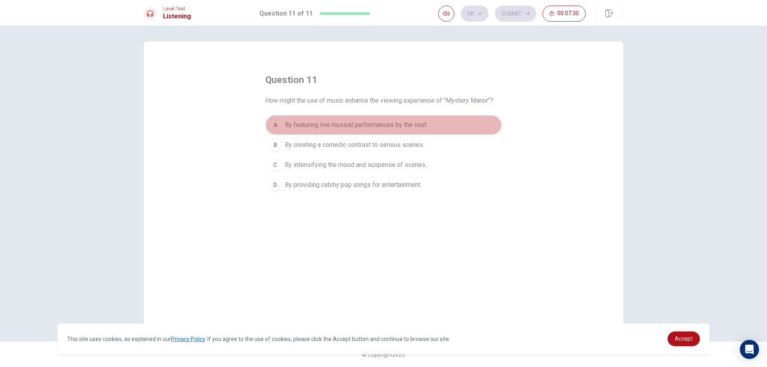
click at [276, 122] on div "A" at bounding box center [275, 125] width 13 height 13
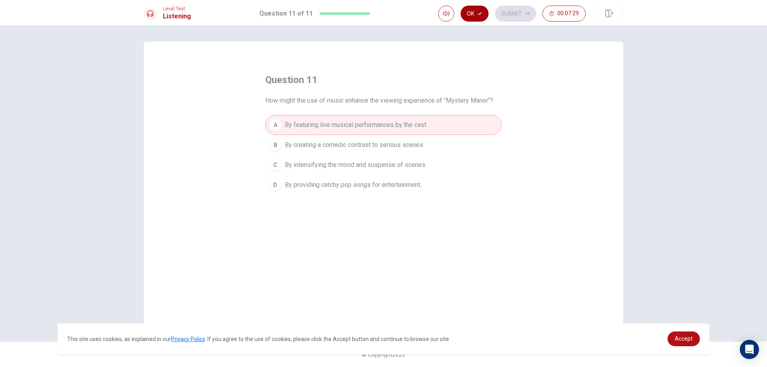
click at [477, 15] on icon "button" at bounding box center [479, 13] width 5 height 5
click at [502, 13] on button "Submit" at bounding box center [515, 14] width 41 height 16
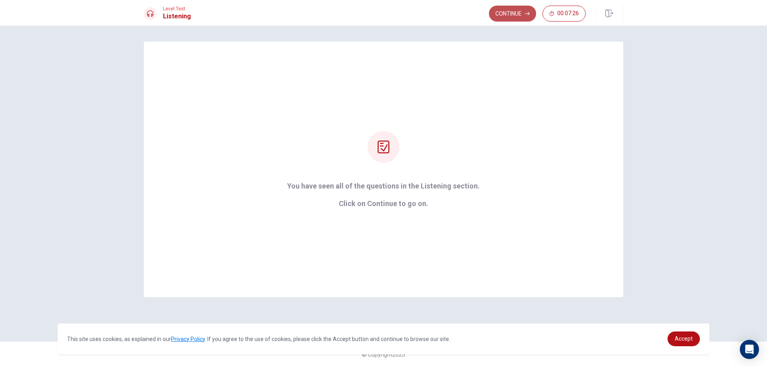
click at [501, 14] on button "Continue" at bounding box center [512, 14] width 47 height 16
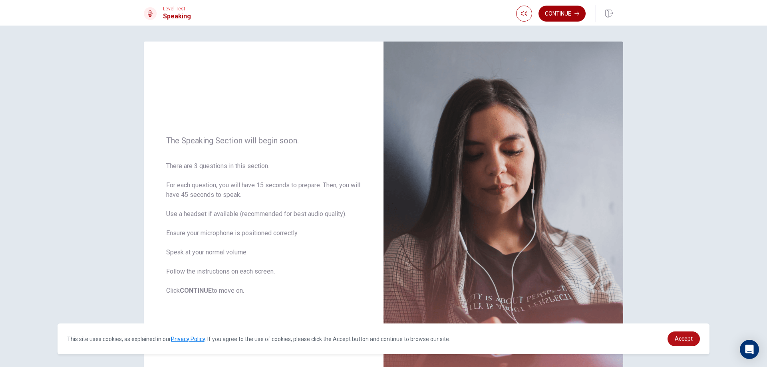
click at [559, 14] on button "Continue" at bounding box center [562, 14] width 47 height 16
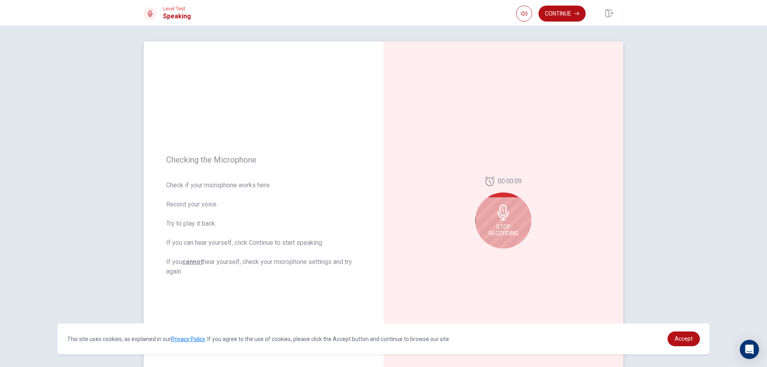
click at [497, 219] on icon at bounding box center [503, 213] width 16 height 16
click at [501, 208] on icon at bounding box center [503, 215] width 12 height 16
click at [515, 256] on button "Play Audio" at bounding box center [512, 254] width 11 height 11
click at [496, 252] on button "Record Again" at bounding box center [494, 254] width 11 height 11
click at [497, 224] on span "Stop Recording" at bounding box center [504, 230] width 30 height 13
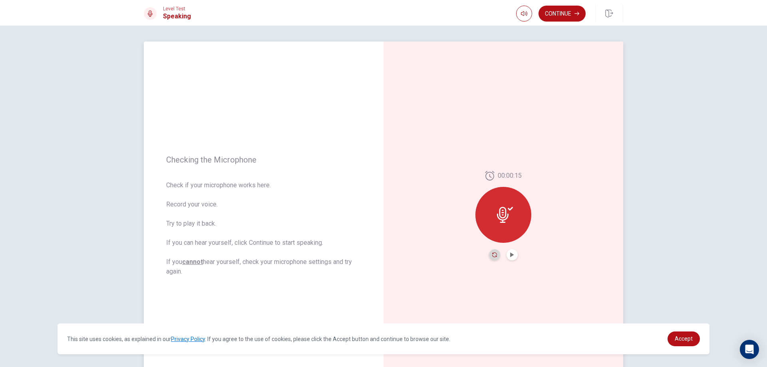
click at [492, 256] on icon "Record Again" at bounding box center [494, 254] width 5 height 5
click at [498, 233] on span "Stop Recording" at bounding box center [504, 230] width 30 height 13
click at [512, 256] on icon "Play Audio" at bounding box center [512, 254] width 5 height 5
click at [571, 18] on button "Continue" at bounding box center [562, 14] width 47 height 16
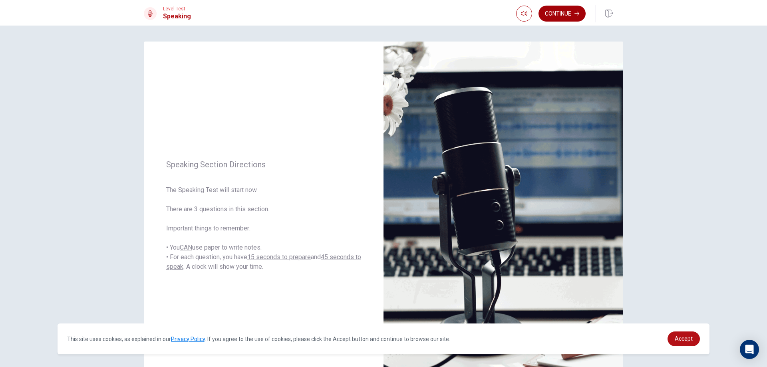
click at [571, 16] on button "Continue" at bounding box center [562, 14] width 47 height 16
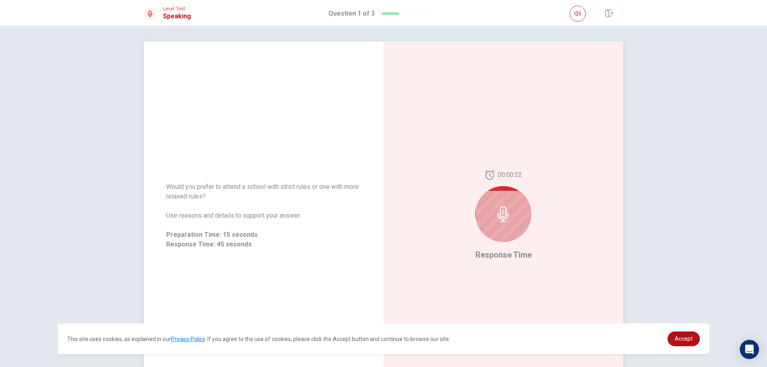
click at [511, 203] on div at bounding box center [503, 214] width 56 height 56
click at [515, 212] on div at bounding box center [503, 214] width 56 height 56
click at [509, 213] on icon at bounding box center [503, 214] width 16 height 16
click at [498, 236] on div at bounding box center [503, 214] width 56 height 56
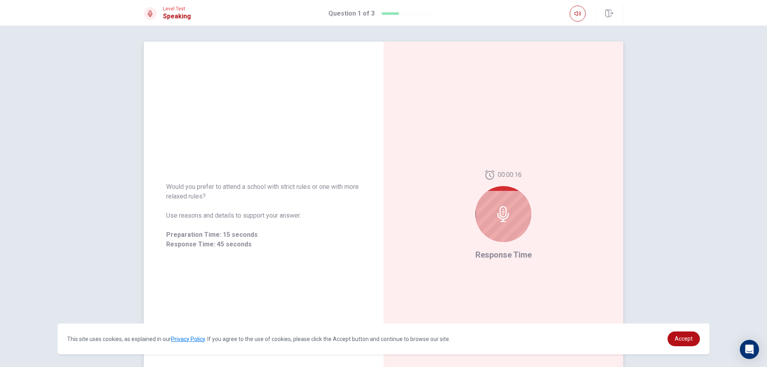
drag, startPoint x: 493, startPoint y: 219, endPoint x: 516, endPoint y: 211, distance: 25.2
click at [493, 219] on div at bounding box center [503, 214] width 56 height 56
click at [516, 211] on div at bounding box center [503, 214] width 56 height 56
click at [502, 208] on icon at bounding box center [503, 214] width 16 height 16
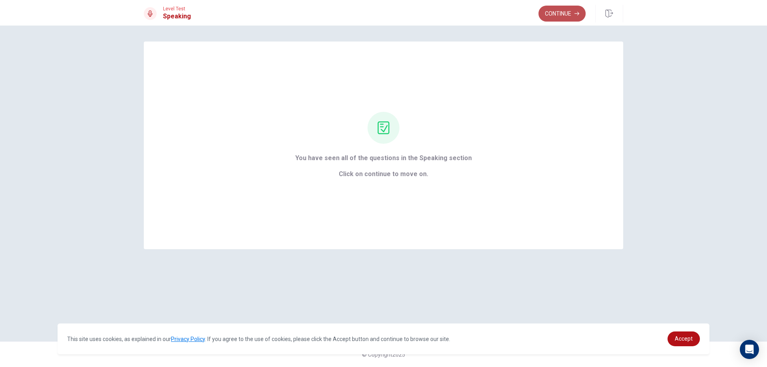
click at [561, 10] on button "Continue" at bounding box center [562, 14] width 47 height 16
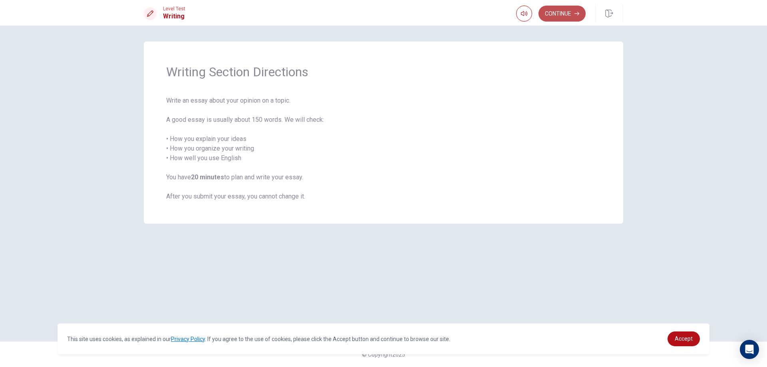
click at [570, 16] on button "Continue" at bounding box center [562, 14] width 47 height 16
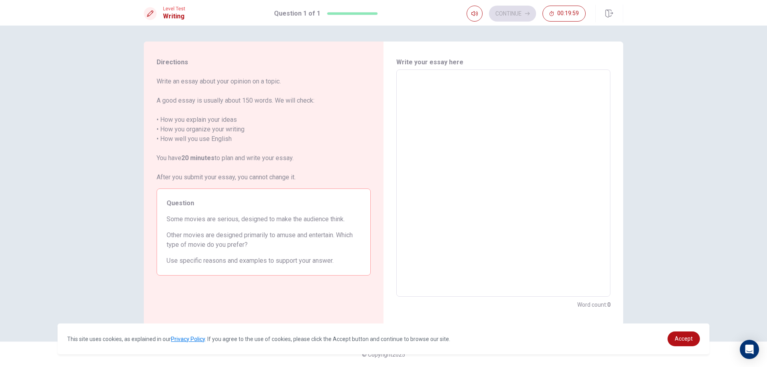
click at [479, 101] on textarea at bounding box center [503, 183] width 203 height 214
type textarea "s"
type textarea "x"
type textarea "so"
type textarea "x"
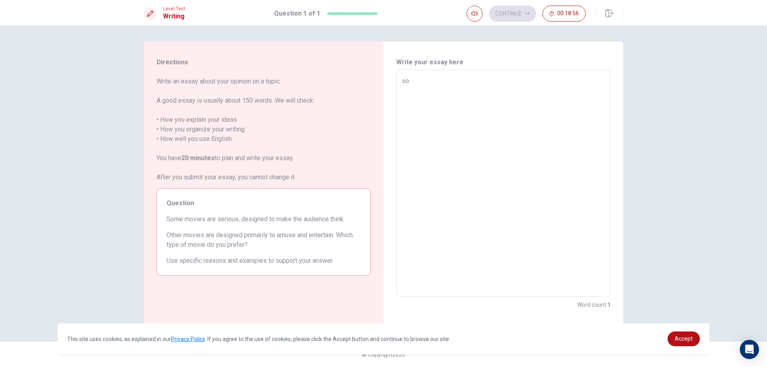
type textarea "som"
type textarea "x"
type textarea "some"
type textarea "x"
type textarea "some"
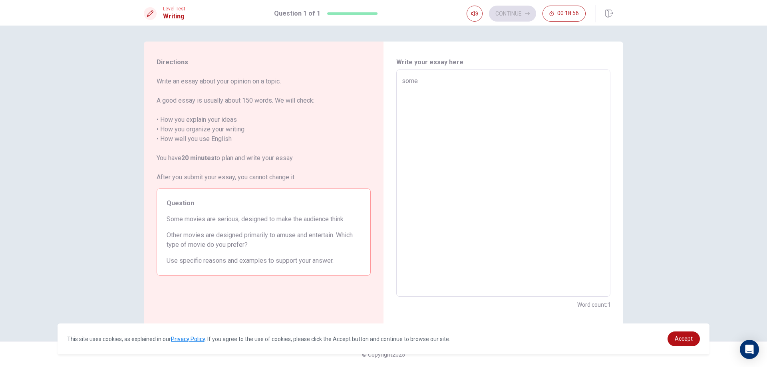
type textarea "x"
type textarea "some m"
type textarea "x"
type textarea "some mo"
type textarea "x"
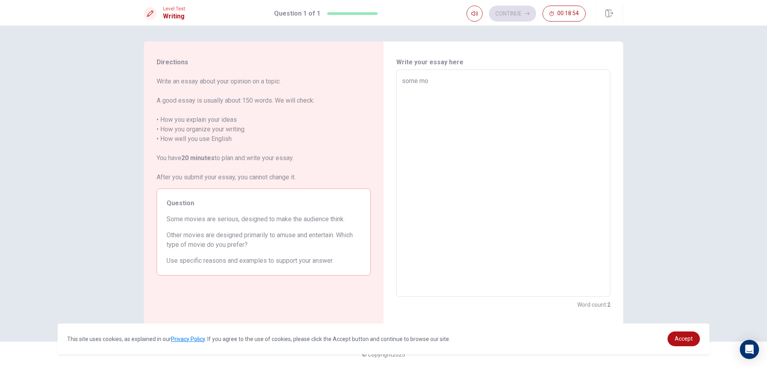
type textarea "some mov"
type textarea "x"
type textarea "some movi"
type textarea "x"
type textarea "some movie"
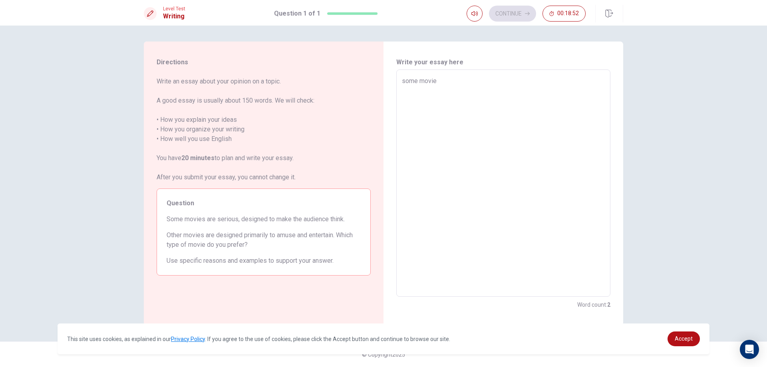
type textarea "x"
type textarea "some movies"
type textarea "x"
type textarea "some movies"
type textarea "x"
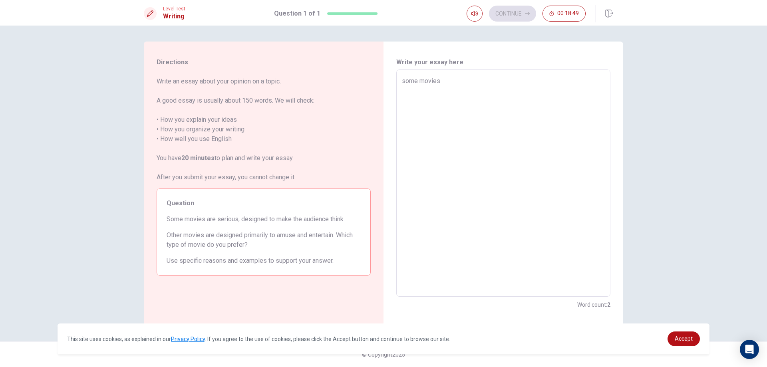
type textarea "some movies a"
type textarea "x"
type textarea "some movies ar"
type textarea "x"
type textarea "some movies are"
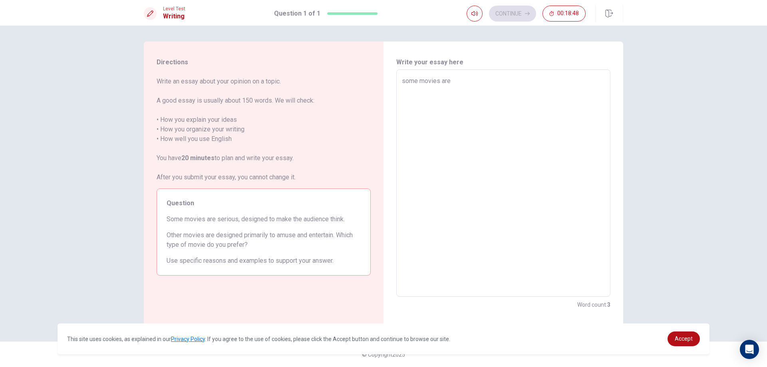
type textarea "x"
type textarea "some movies are"
type textarea "x"
type textarea "some movies are s"
type textarea "x"
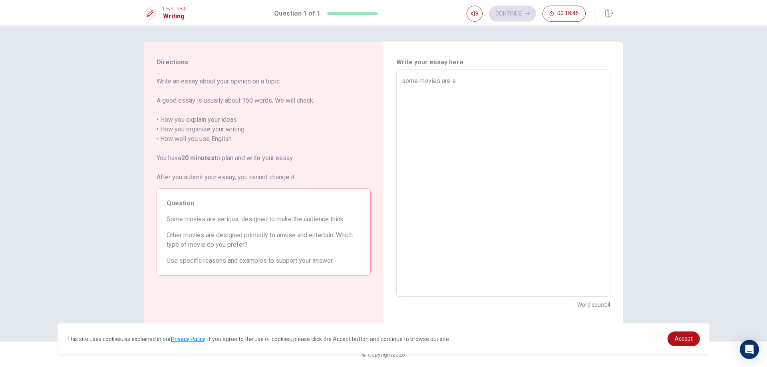
type textarea "some movies are se"
type textarea "x"
type textarea "some movies are ser"
type textarea "x"
type textarea "some movies are seri"
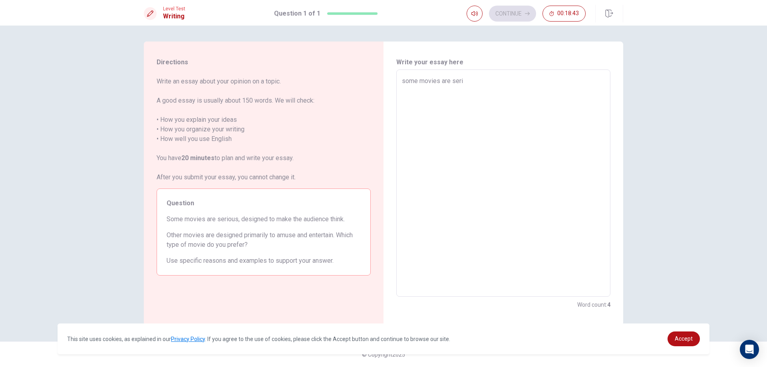
type textarea "x"
type textarea "some movies are [PERSON_NAME]"
type textarea "x"
type textarea "some movies are seriou"
type textarea "x"
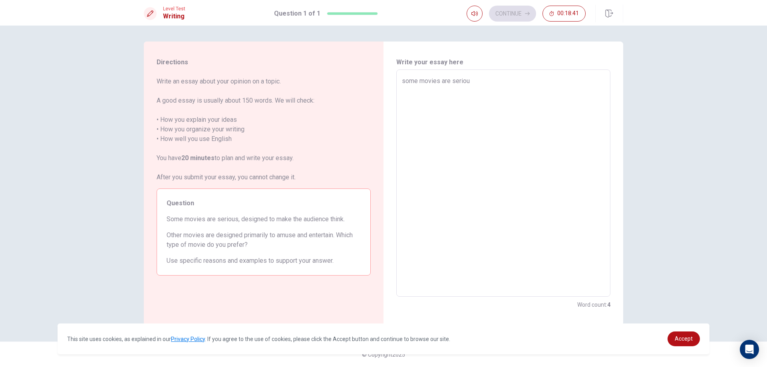
type textarea "some movies are serious"
type textarea "x"
type textarea "some movies are serious"
type textarea "x"
type textarea "some movies are serious c"
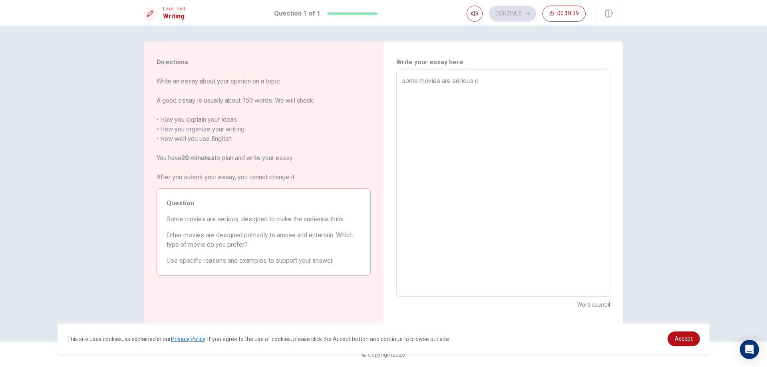
type textarea "x"
type textarea "some movies are serious cu"
type textarea "x"
type textarea "some movies are serious cuz"
type textarea "x"
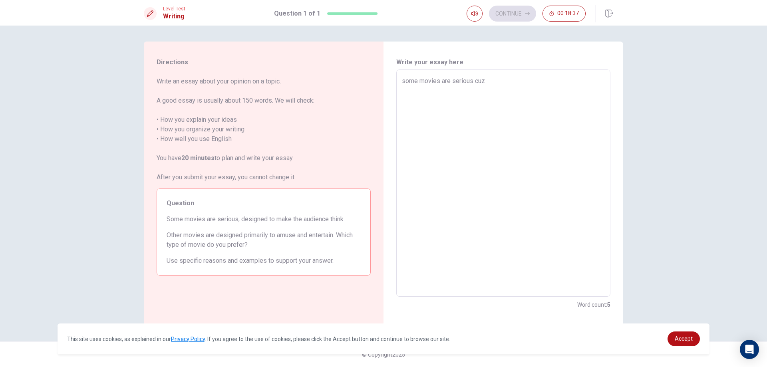
type textarea "some movies are serious cuz"
type textarea "x"
type textarea "some movies are serious cuz p"
type textarea "x"
type textarea "some movies are serious cuz pe"
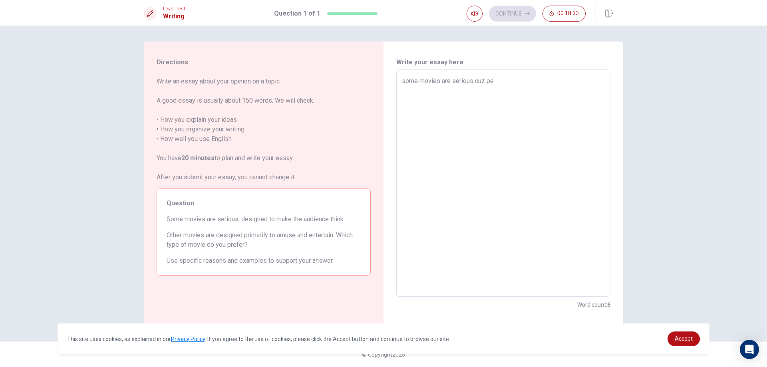
type textarea "x"
type textarea "some movies are serious cuz peo"
type textarea "x"
type textarea "some movies are serious cuz peop"
type textarea "x"
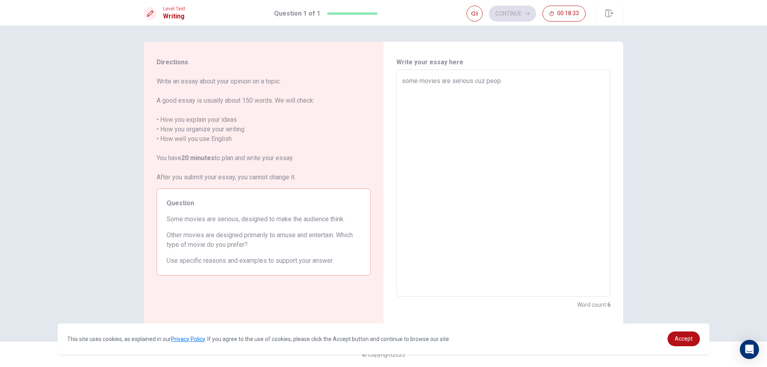
type textarea "some movies are serious cuz peopl"
type textarea "x"
type textarea "some movies are serious cuz people"
type textarea "x"
type textarea "some movies are serious cuz people"
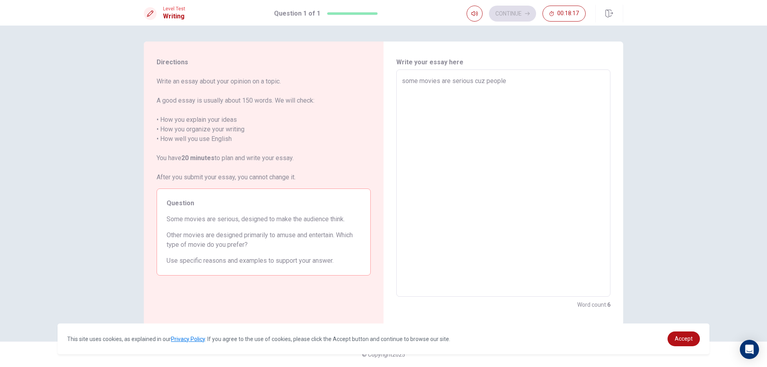
type textarea "x"
type textarea "some movies are serious cuz people l"
type textarea "x"
type textarea "some movies are serious cuz people li"
type textarea "x"
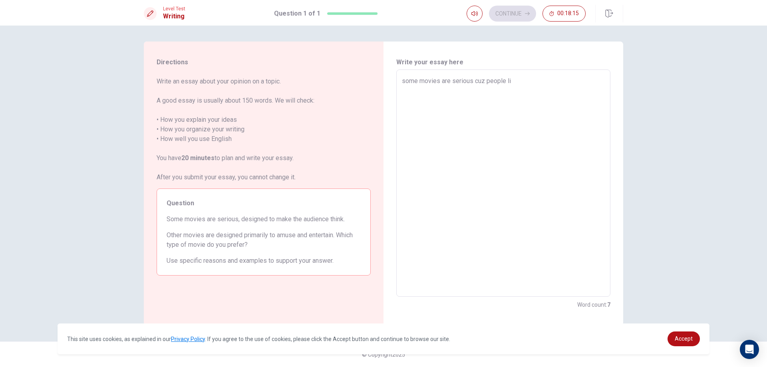
type textarea "some movies are serious cuz people lik"
type textarea "x"
type textarea "some movies are serious cuz people like"
type textarea "x"
type textarea "some movies are serious cuz people like"
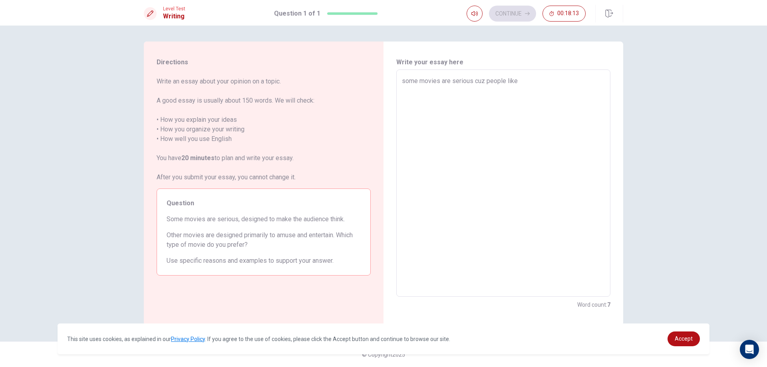
type textarea "x"
type textarea "some movies are serious cuz people like t"
type textarea "x"
type textarea "some movies are serious cuz people like th"
type textarea "x"
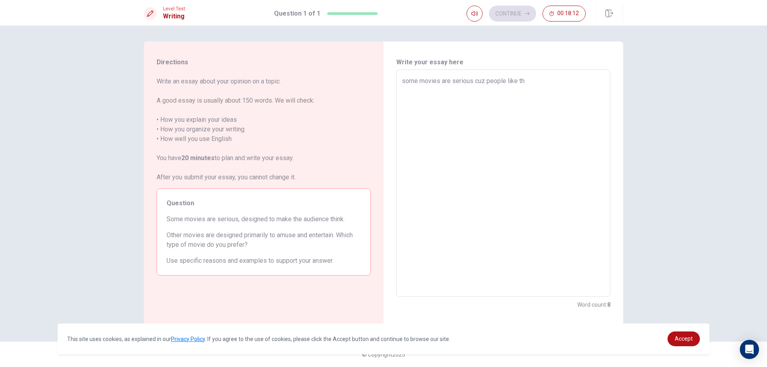
type textarea "some movies are serious cuz people like thi"
type textarea "x"
type textarea "some movies are serious cuz people like this"
type textarea "x"
type textarea "some movies are serious cuz people like this"
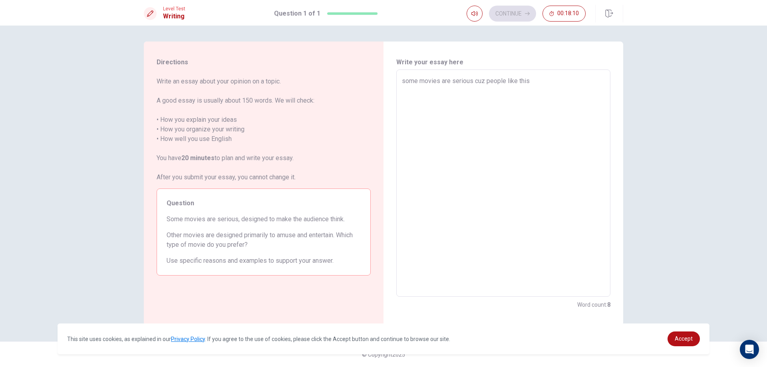
type textarea "x"
type textarea "some movies are serious cuz people like this"
type textarea "x"
type textarea "some movies are serious cuz people like this."
type textarea "x"
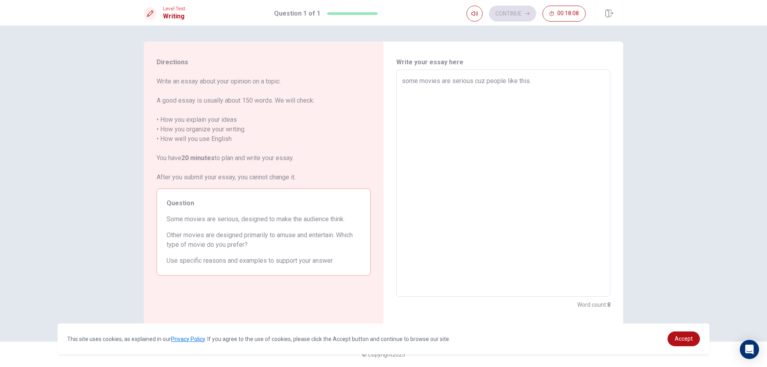
type textarea "some movies are serious cuz people like this."
type textarea "x"
type textarea "some movies are serious cuz people like this. m"
type textarea "x"
type textarea "some movies are serious cuz people like this. mo"
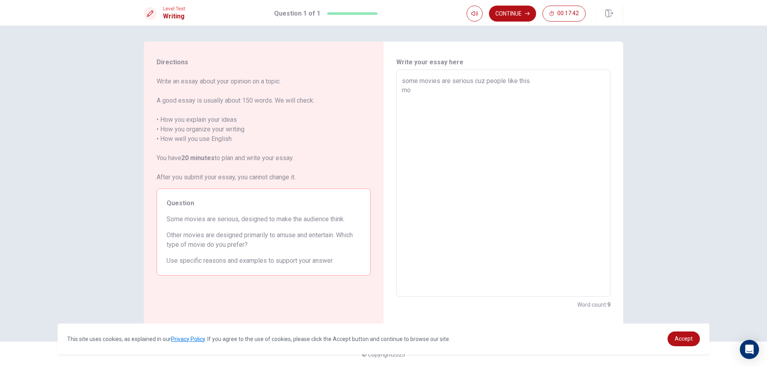
type textarea "x"
type textarea "some movies are serious cuz people like this. mov"
type textarea "x"
type textarea "some movies are serious cuz people like this. [GEOGRAPHIC_DATA]"
type textarea "x"
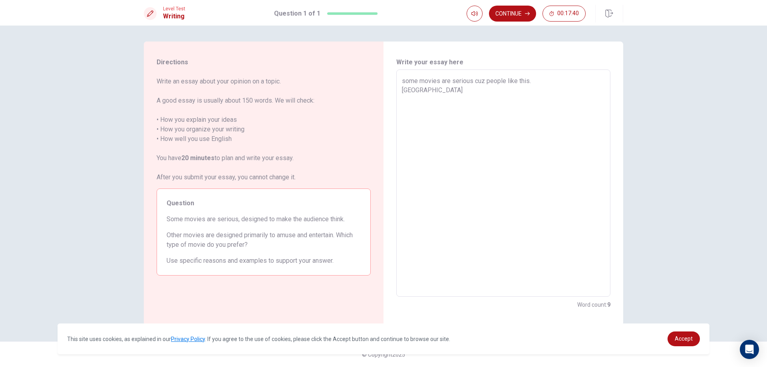
type textarea "some movies are serious cuz people like this. movie"
type textarea "x"
type textarea "some movies are serious cuz people like this. movie"
type textarea "x"
type textarea "ome movies are serious cuz people like this. movie"
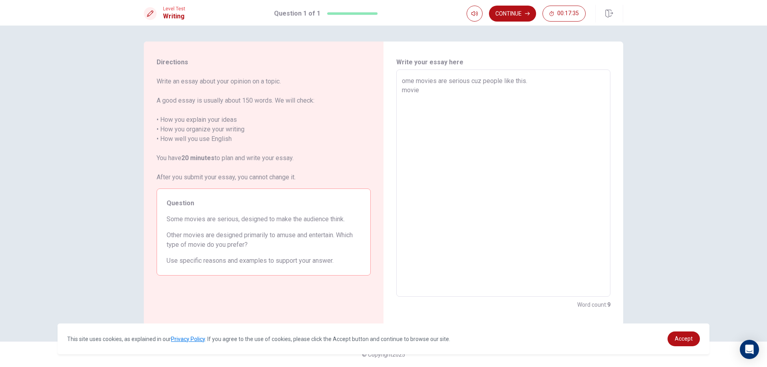
type textarea "x"
type textarea "Some movies are serious cuz people like this. movie"
type textarea "x"
type textarea "Some movies are serious cuz people like this. movie"
type textarea "x"
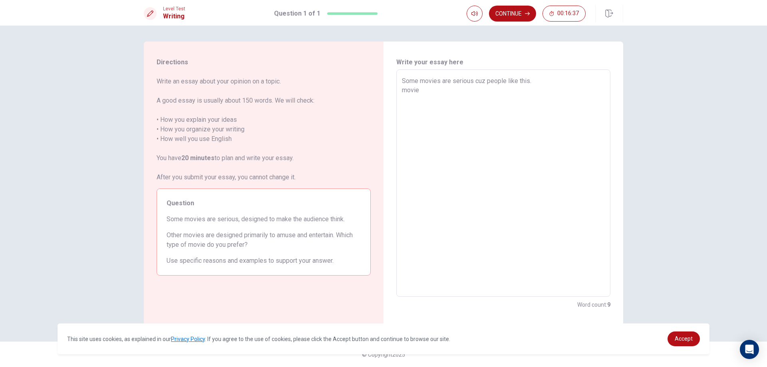
type textarea "Some movies are serious cuz people like this. [GEOGRAPHIC_DATA]"
type textarea "x"
type textarea "Some movies are serious cuz people like this. mov"
type textarea "x"
type textarea "Some movies are serious cuz people like this. mo"
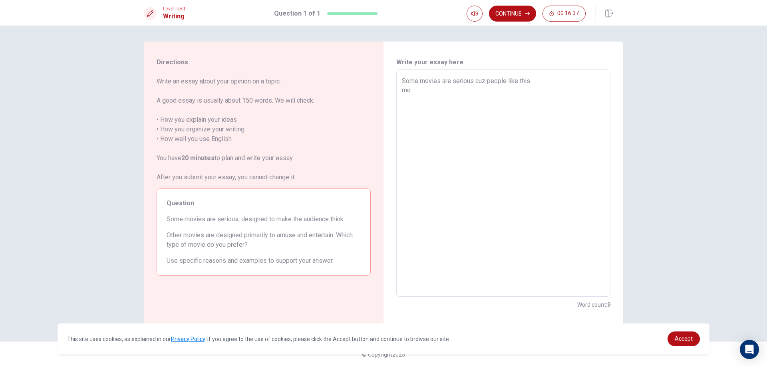
type textarea "x"
type textarea "Some movies are serious cuz people like this. m"
type textarea "x"
type textarea "Some movies are serious cuz people like this."
type textarea "x"
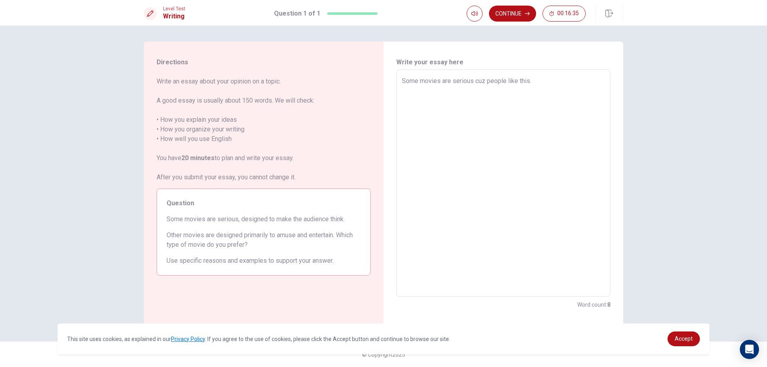
type textarea "Some movies are serious cuz people like this. I"
type textarea "x"
type textarea "Some movies are serious cuz people like this."
type textarea "x"
type textarea "Some movies are serious cuz people like this. I"
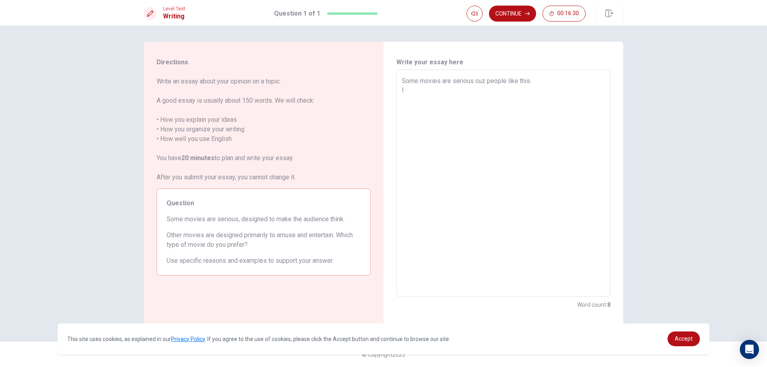
type textarea "x"
type textarea "Some movies are serious cuz people like this. I"
type textarea "x"
type textarea "Some movies are serious cuz people like this. I l"
type textarea "x"
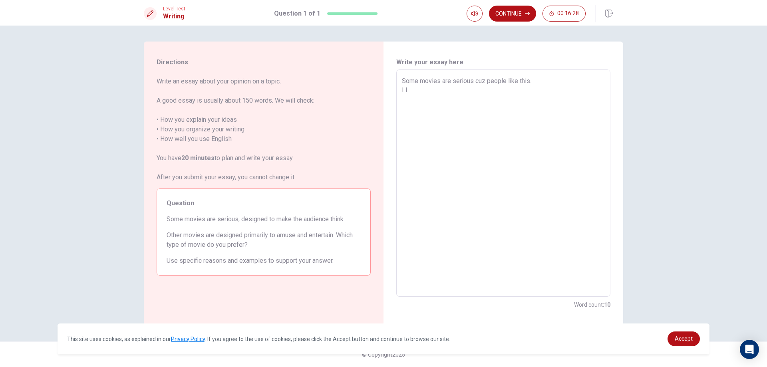
type textarea "Some movies are serious cuz people like this. I li"
type textarea "x"
type textarea "Some movies are serious cuz people like this. I lii"
type textarea "x"
type textarea "Some movies are serious cuz people like this. I liik"
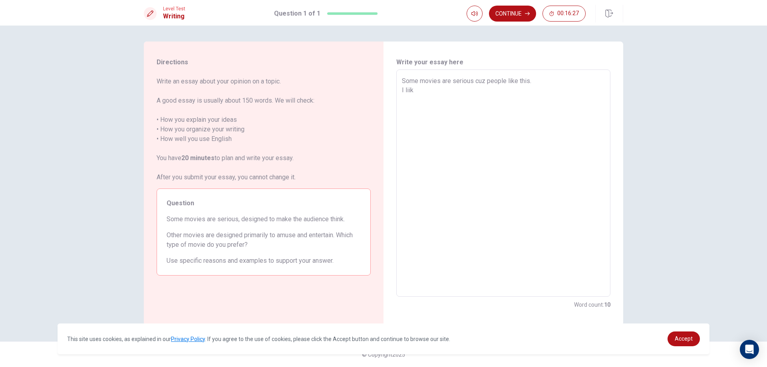
type textarea "x"
type textarea "Some movies are serious cuz people like this. I liikw"
type textarea "x"
type textarea "Some movies are serious cuz people like this. I liikw="
type textarea "x"
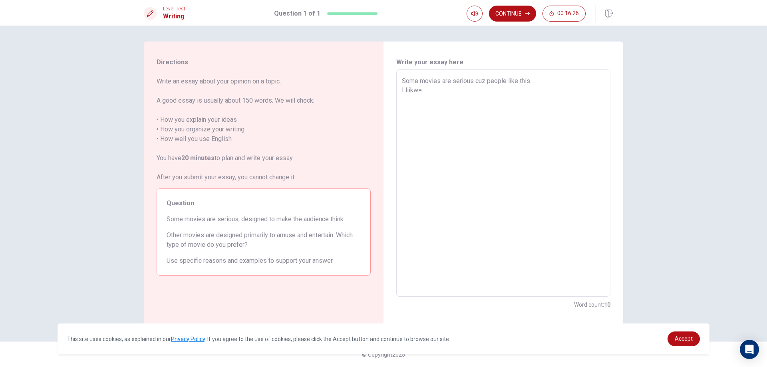
type textarea "Some movies are serious cuz people like this. I liikw"
type textarea "x"
type textarea "Some movies are serious cuz people like this. I liik"
type textarea "x"
type textarea "Some movies are serious cuz people like this. I lii"
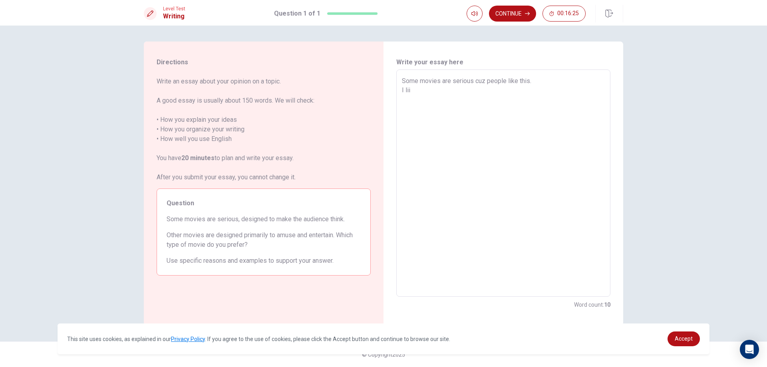
type textarea "x"
type textarea "Some movies are serious cuz people like this. I li"
type textarea "x"
type textarea "Some movies are serious cuz people like this. I lik"
type textarea "x"
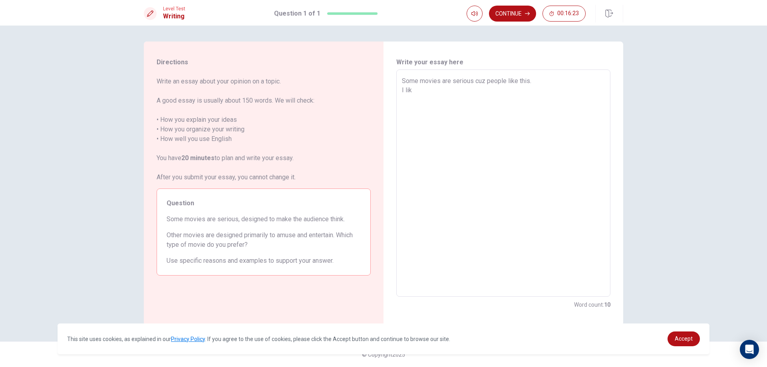
type textarea "Some movies are serious cuz people like this. I like"
type textarea "x"
type textarea "Some movies are serious cuz people like this. I like"
type textarea "x"
type textarea "Some movies are serious cuz people like this. I like a"
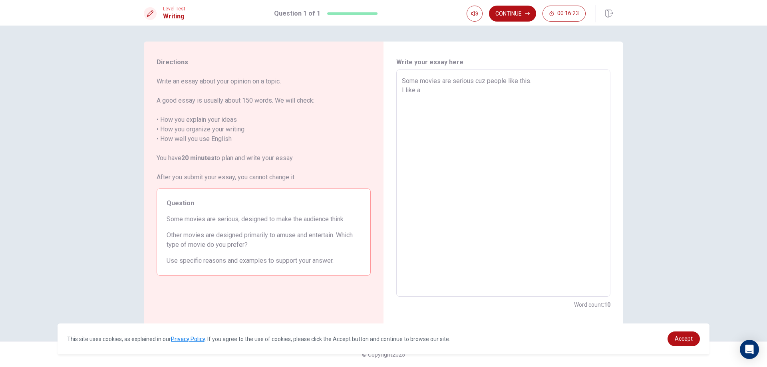
type textarea "x"
type textarea "Some movies are serious cuz people like this. I like a"
type textarea "x"
type textarea "Some movies are serious cuz people like this. I like a e"
type textarea "x"
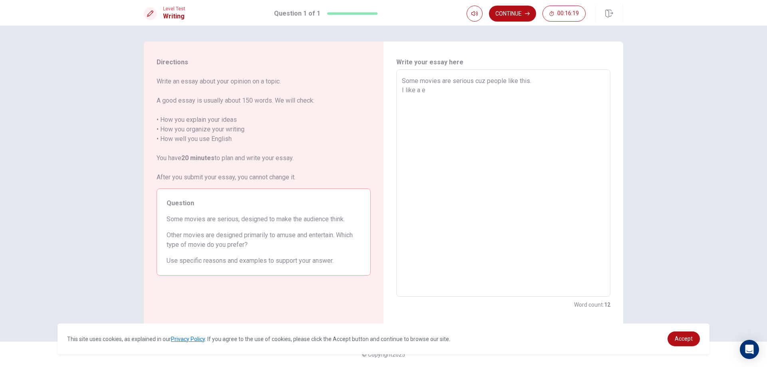
type textarea "Some movies are serious cuz people like this. I like a en"
type textarea "x"
type textarea "Some movies are serious cuz people like this. I like a ent"
type textarea "x"
type textarea "Some movies are serious cuz people like this. I like a ente"
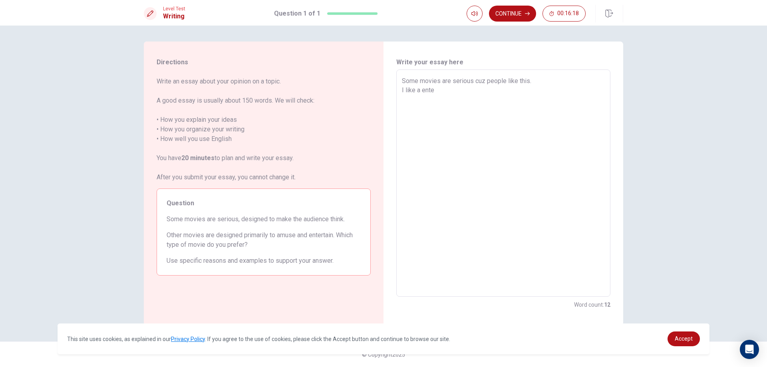
type textarea "x"
type textarea "Some movies are serious cuz people like this. I like a enter"
type textarea "x"
type textarea "Some movies are serious cuz people like this. I like a entert"
type textarea "x"
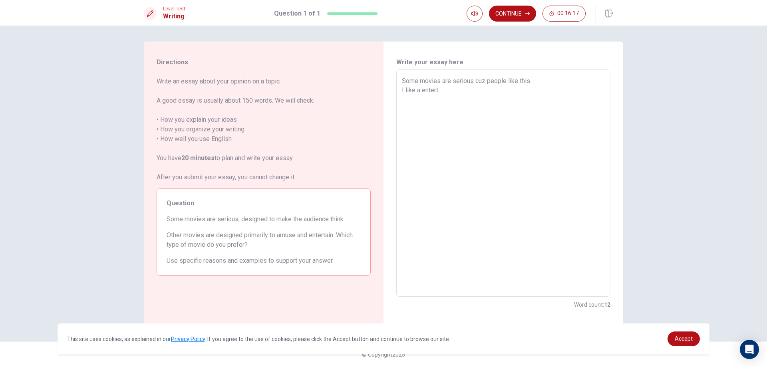
type textarea "Some movies are serious cuz people like this. I like a enterta"
type textarea "x"
type textarea "Some movies are serious cuz people like this. I like a entertan"
type textarea "x"
type textarea "Some movies are serious cuz people like this. I like a enterta"
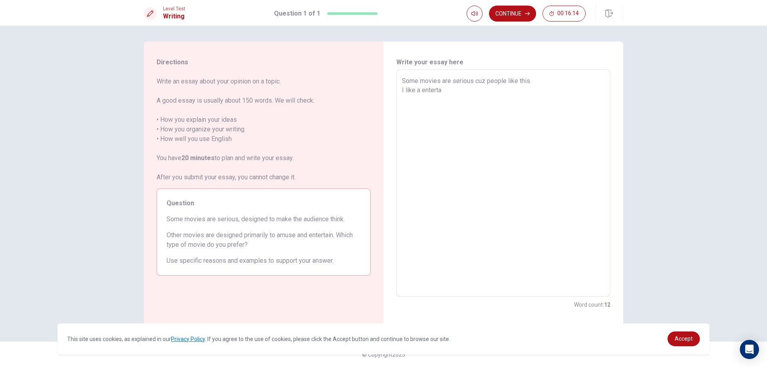
type textarea "x"
type textarea "Some movies are serious cuz people like this. I like a entertai"
type textarea "x"
type textarea "Some movies are serious cuz people like this. I like a entertain"
type textarea "x"
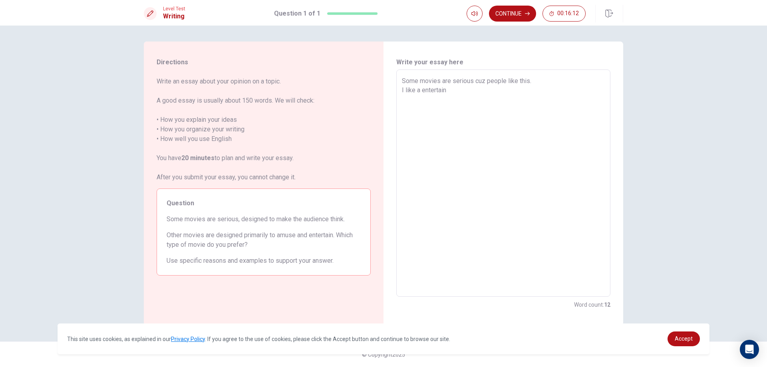
type textarea "Some movies are serious cuz people like this. I like a entertain"
type textarea "x"
type textarea "Some movies are serious cuz people like this. I like a entertain c"
type textarea "x"
type textarea "Some movies are serious cuz people like this. I like a entertain cu"
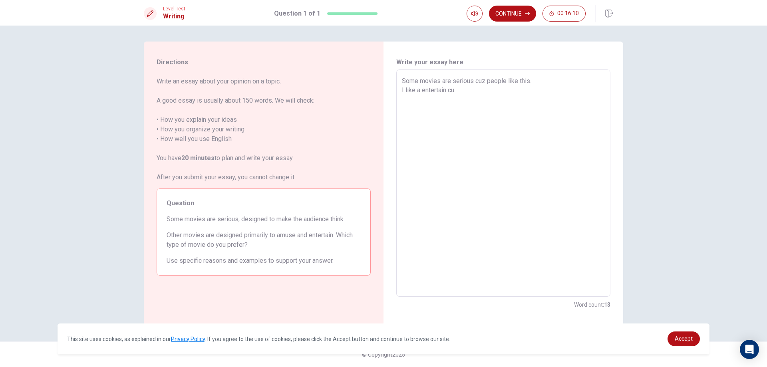
type textarea "x"
type textarea "Some movies are serious cuz people like this. I like a entertain cuz"
type textarea "x"
type textarea "Some movies are serious cuz people like this. I like a entertain cuz"
type textarea "x"
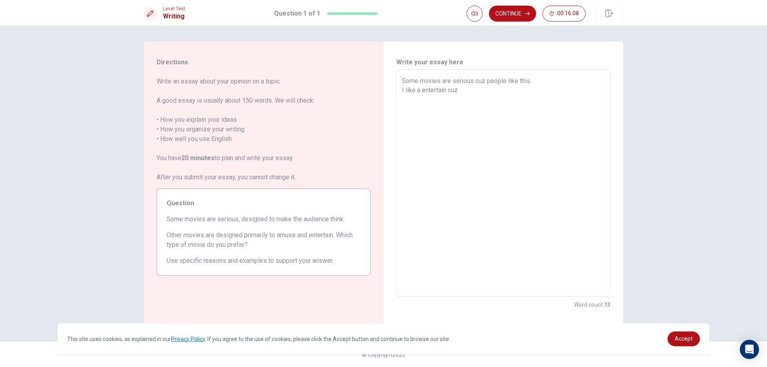
type textarea "Some movies are serious cuz people like this. I like a entertain cuz i"
type textarea "x"
type textarea "Some movies are serious cuz people like this. I like a entertain cuz i"
type textarea "x"
type textarea "Some movies are serious cuz people like this. I like a entertain cuz i"
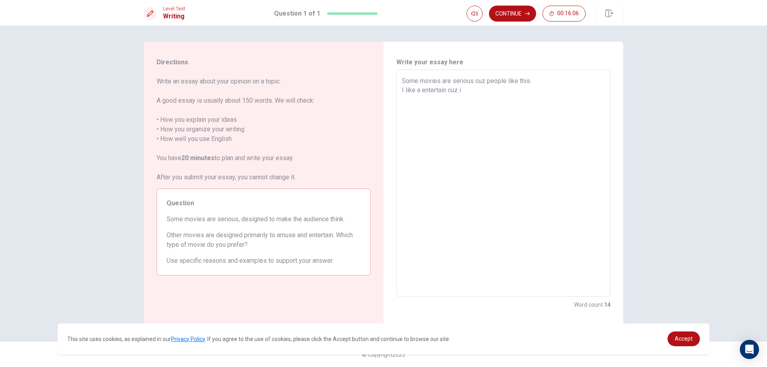
type textarea "x"
click at [461, 109] on textarea "Some movies are serious cuz people like this. I like a entertain cuz I don't wa…" at bounding box center [503, 183] width 203 height 214
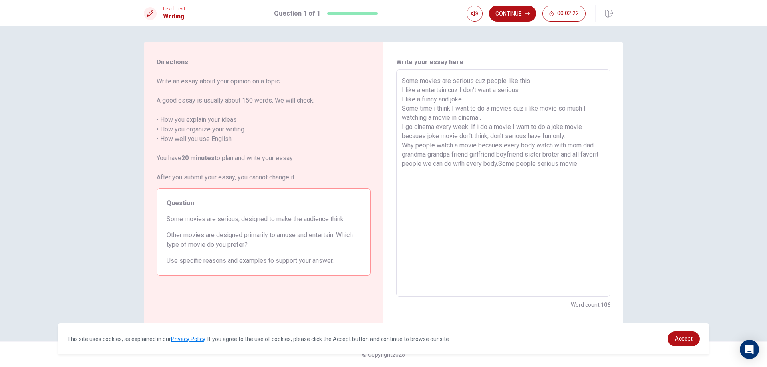
click at [456, 91] on textarea "Some movies are serious cuz people like this. I like a entertain cuz I don't wa…" at bounding box center [503, 183] width 203 height 214
click at [459, 90] on textarea "Some movies are serious cuz people like this. I like a entertain cuz I don't wa…" at bounding box center [503, 183] width 203 height 214
click at [484, 81] on textarea "Some movies are serious cuz people like this. I like a entertain becaues I don'…" at bounding box center [503, 183] width 203 height 214
click at [580, 163] on textarea "Some movies are serious becaues people like this. I like a entertain becaues I …" at bounding box center [503, 183] width 203 height 214
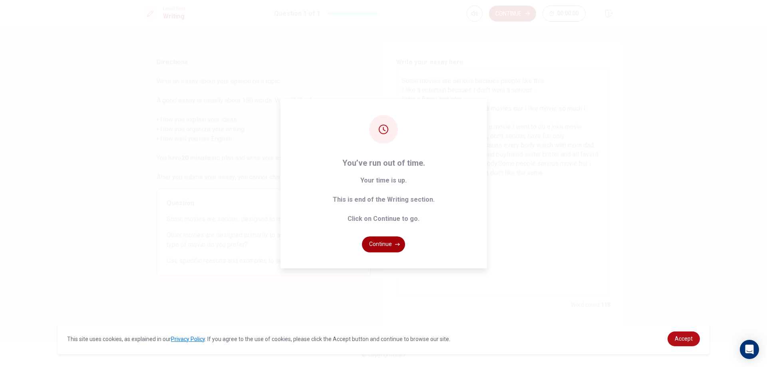
click at [395, 243] on icon "button" at bounding box center [397, 244] width 5 height 5
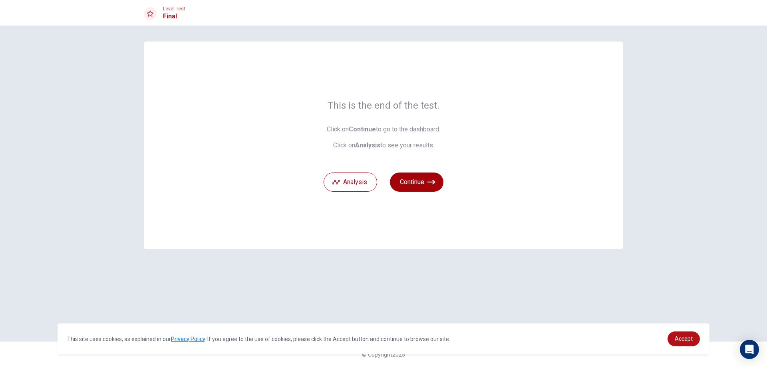
click at [431, 178] on icon "button" at bounding box center [431, 182] width 8 height 8
